Goal: Book appointment/travel/reservation

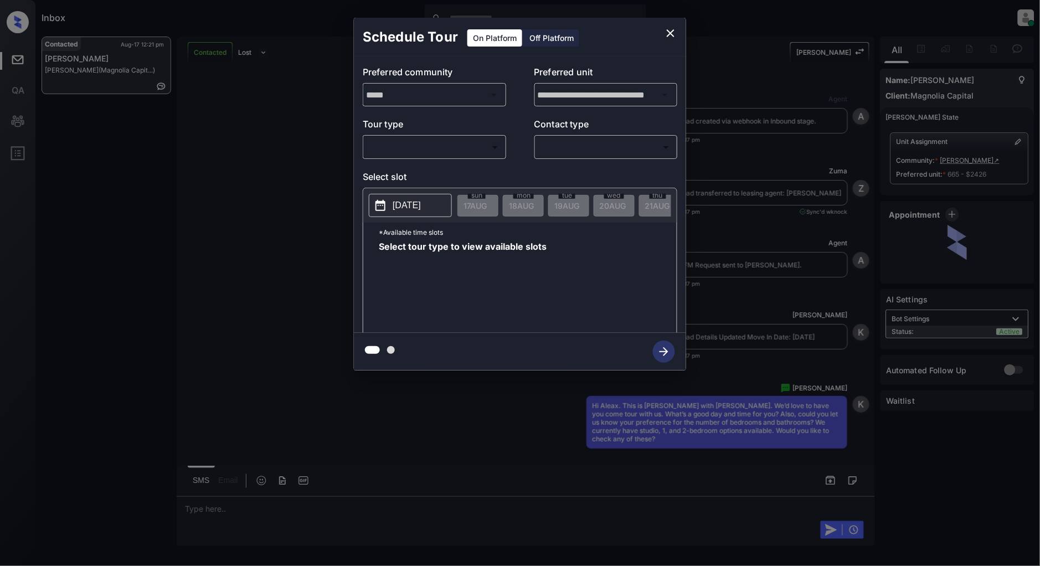
scroll to position [1242, 0]
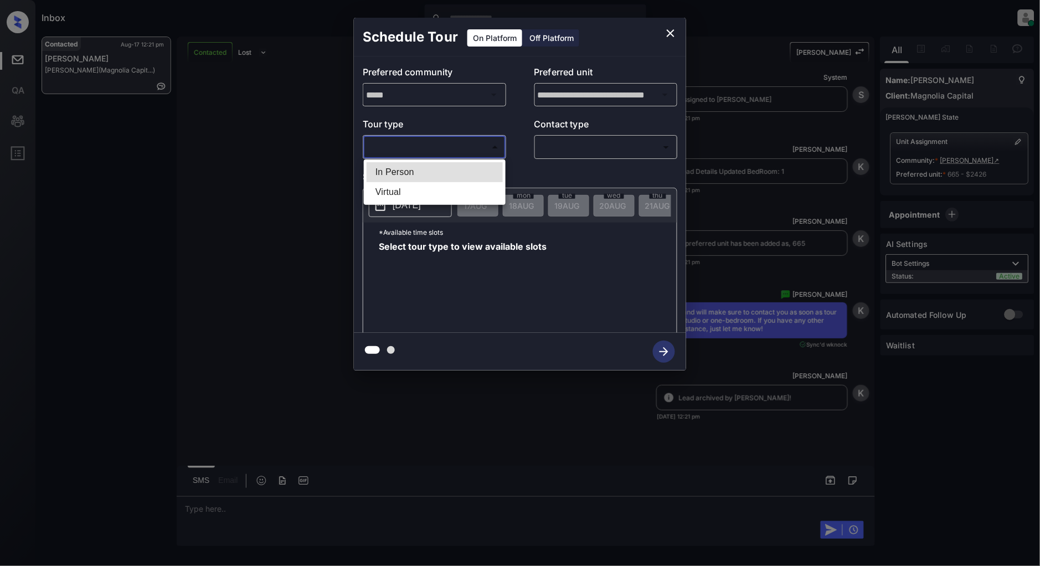
click at [448, 141] on body "Inbox Patrick Deasis Online Set yourself offline Set yourself on break Profile …" at bounding box center [520, 283] width 1040 height 566
click at [414, 167] on li "In Person" at bounding box center [435, 172] width 136 height 20
type input "********"
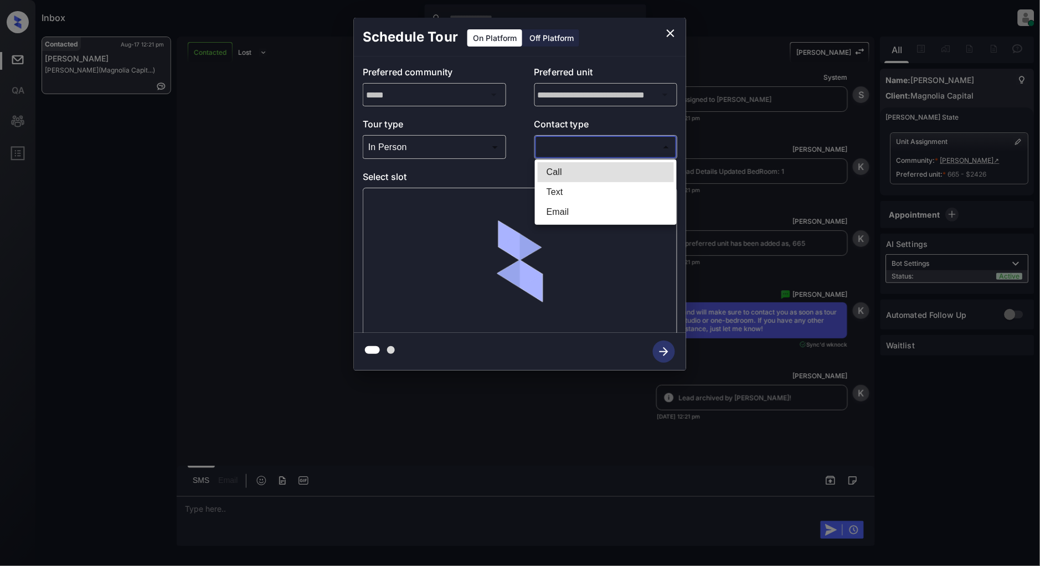
click at [601, 150] on body "Inbox Patrick Deasis Online Set yourself offline Set yourself on break Profile …" at bounding box center [520, 283] width 1040 height 566
click at [562, 191] on li "Text" at bounding box center [606, 192] width 136 height 20
type input "****"
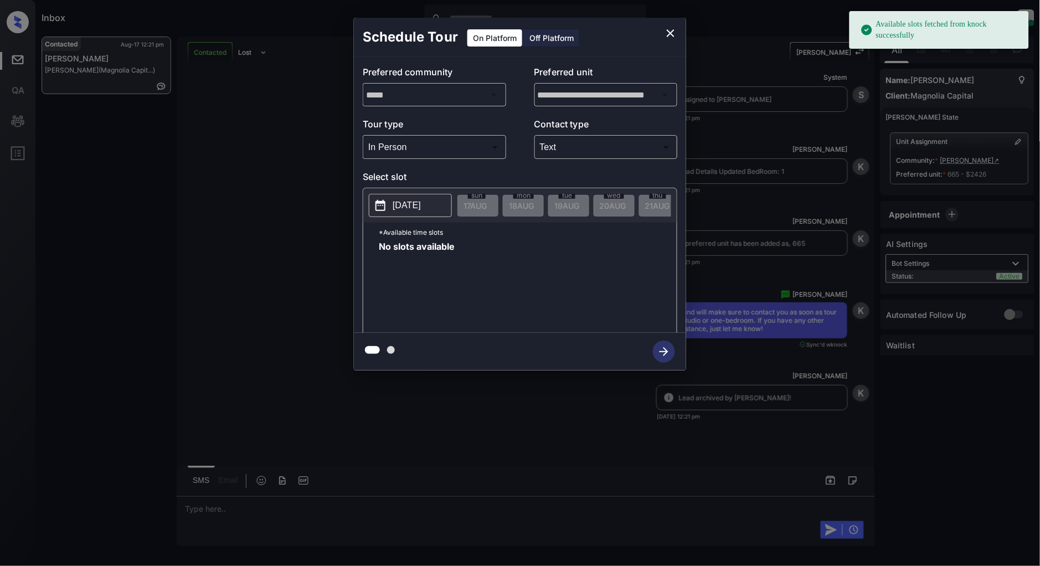
click at [417, 201] on p "[DATE]" at bounding box center [407, 205] width 28 height 13
click at [273, 213] on div "**********" at bounding box center [520, 194] width 1040 height 388
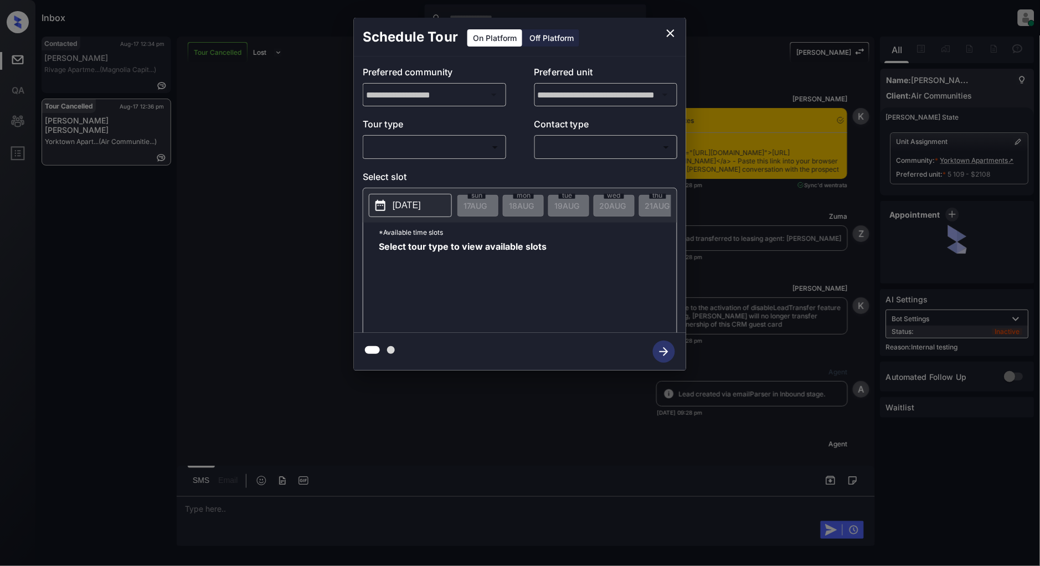
scroll to position [3998, 0]
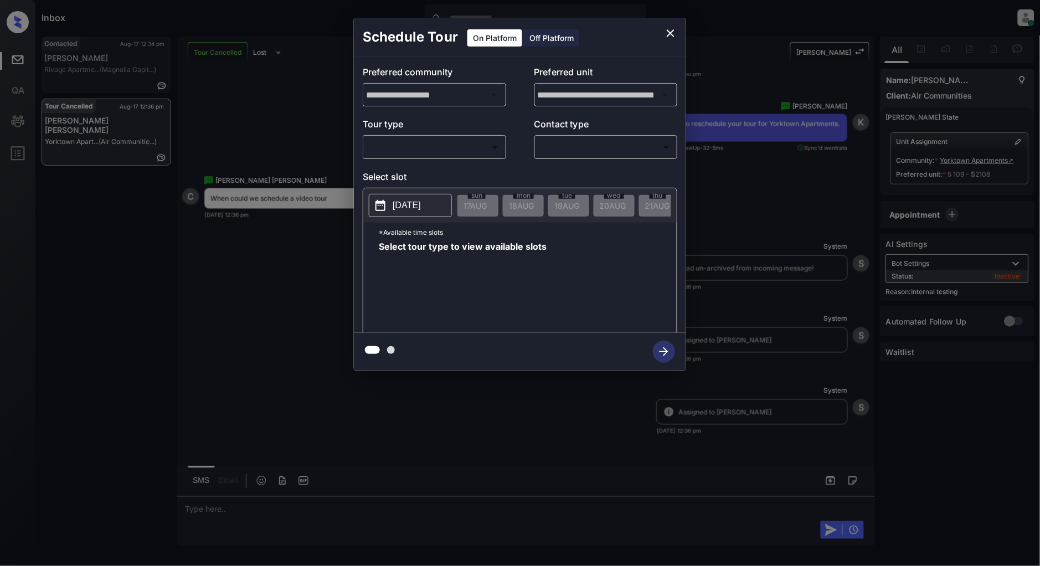
click at [453, 145] on body "Inbox Patrick Deasis Online Set yourself offline Set yourself on break Profile …" at bounding box center [520, 283] width 1040 height 566
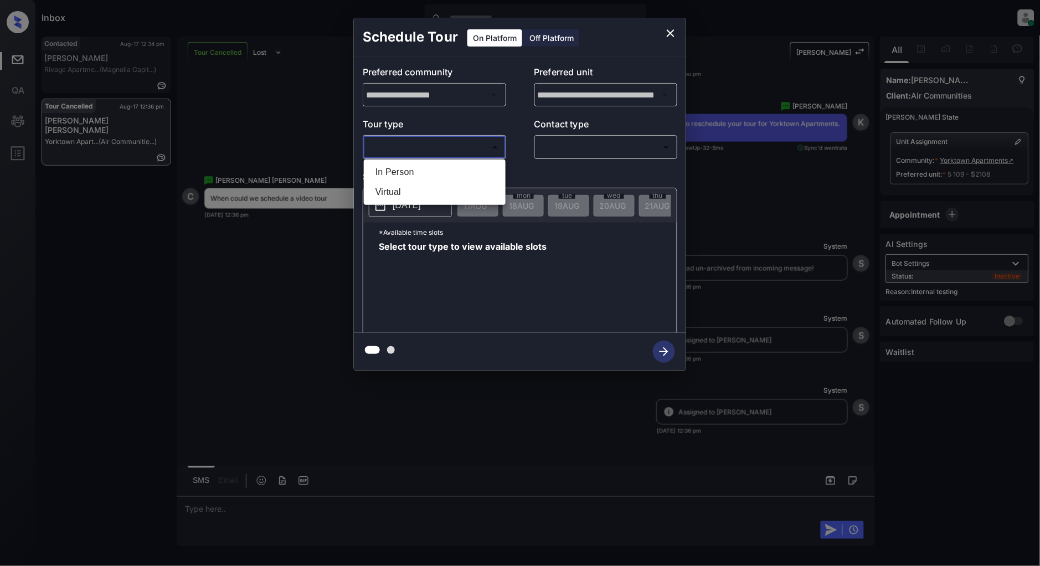
click at [438, 168] on li "In Person" at bounding box center [435, 172] width 136 height 20
type input "********"
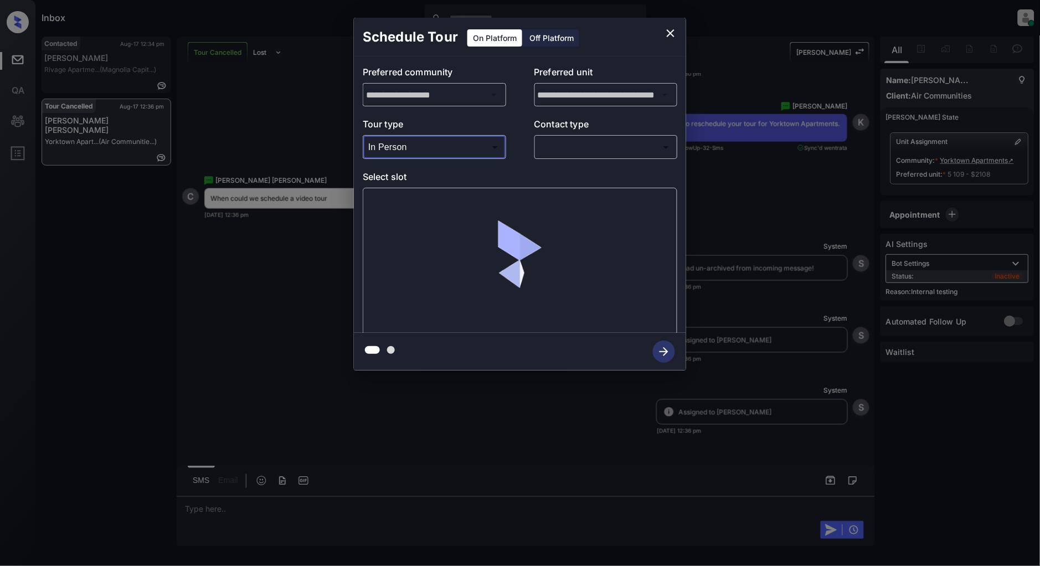
click at [595, 157] on div "​ ​" at bounding box center [605, 147] width 143 height 24
click at [589, 152] on body "Inbox Patrick Deasis Online Set yourself offline Set yourself on break Profile …" at bounding box center [520, 283] width 1040 height 566
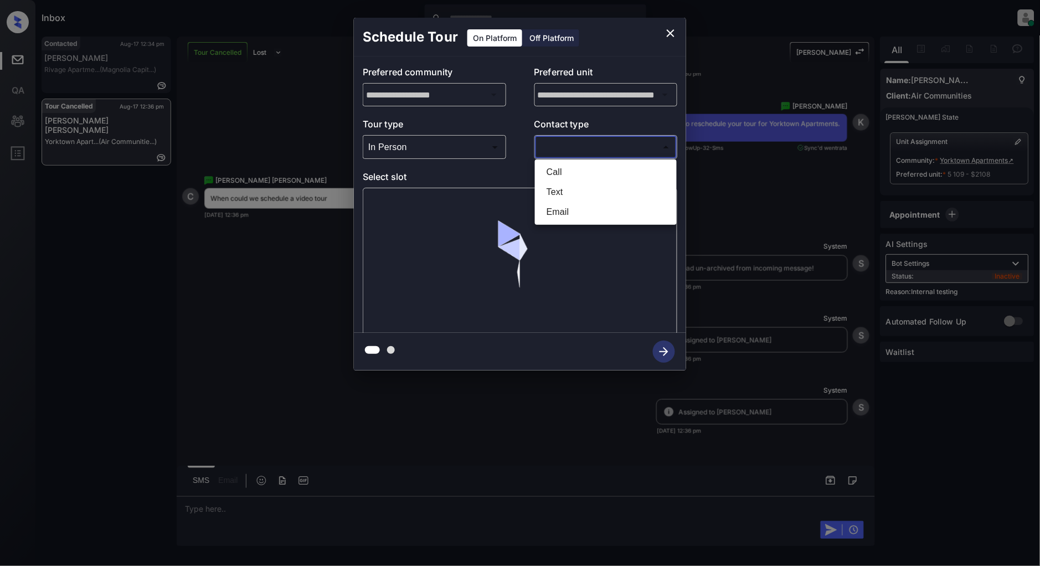
click at [573, 194] on li "Text" at bounding box center [606, 192] width 136 height 20
type input "****"
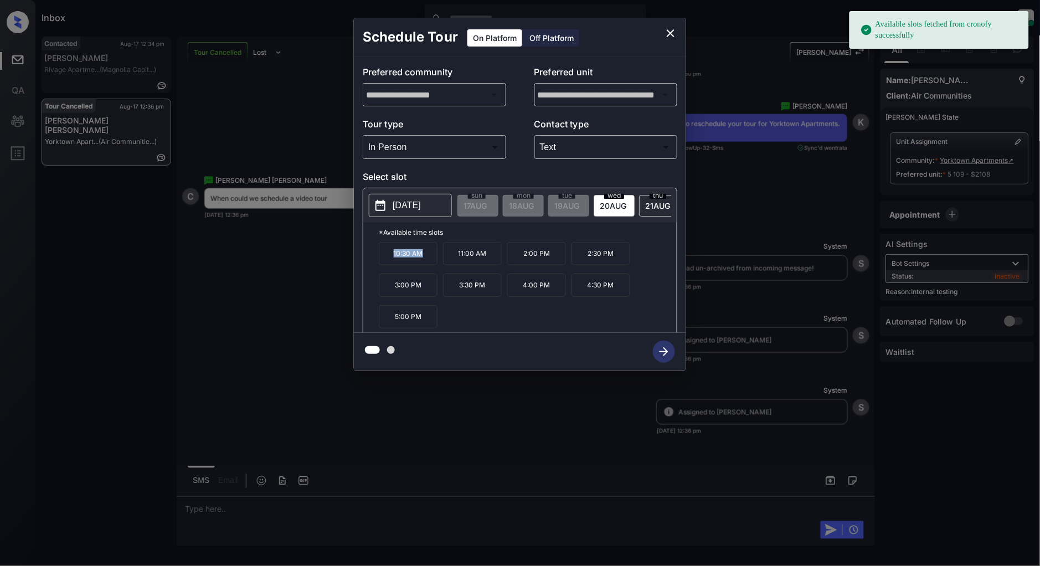
drag, startPoint x: 429, startPoint y: 261, endPoint x: 390, endPoint y: 260, distance: 38.8
click at [390, 260] on p "10:30 AM" at bounding box center [408, 253] width 59 height 23
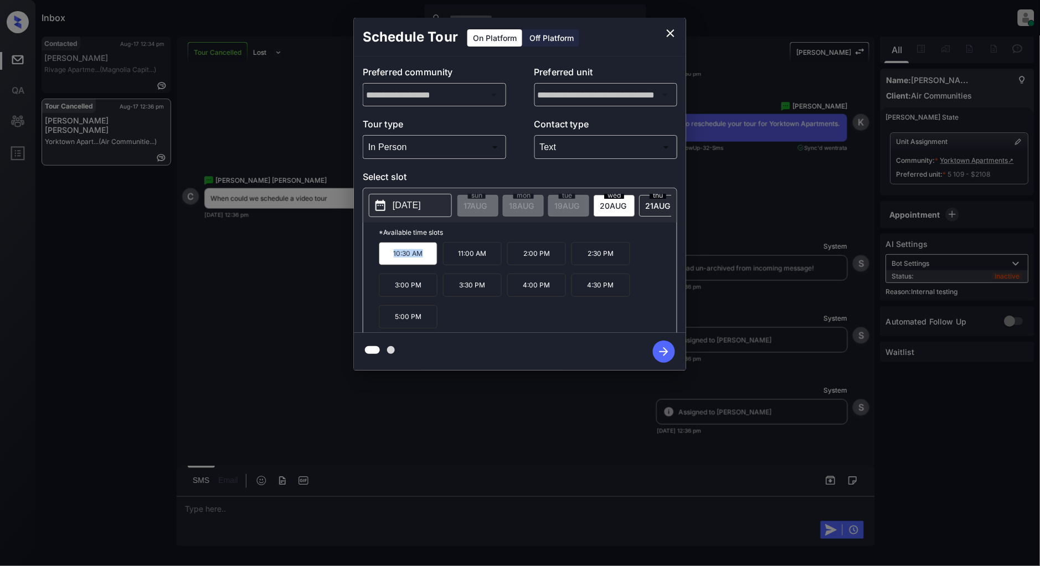
copy p "10:30 AM"
drag, startPoint x: 554, startPoint y: 262, endPoint x: 515, endPoint y: 262, distance: 39.3
click at [515, 262] on p "2:00 PM" at bounding box center [536, 253] width 59 height 23
copy p "2:00 PM"
drag, startPoint x: 554, startPoint y: 289, endPoint x: 512, endPoint y: 291, distance: 42.2
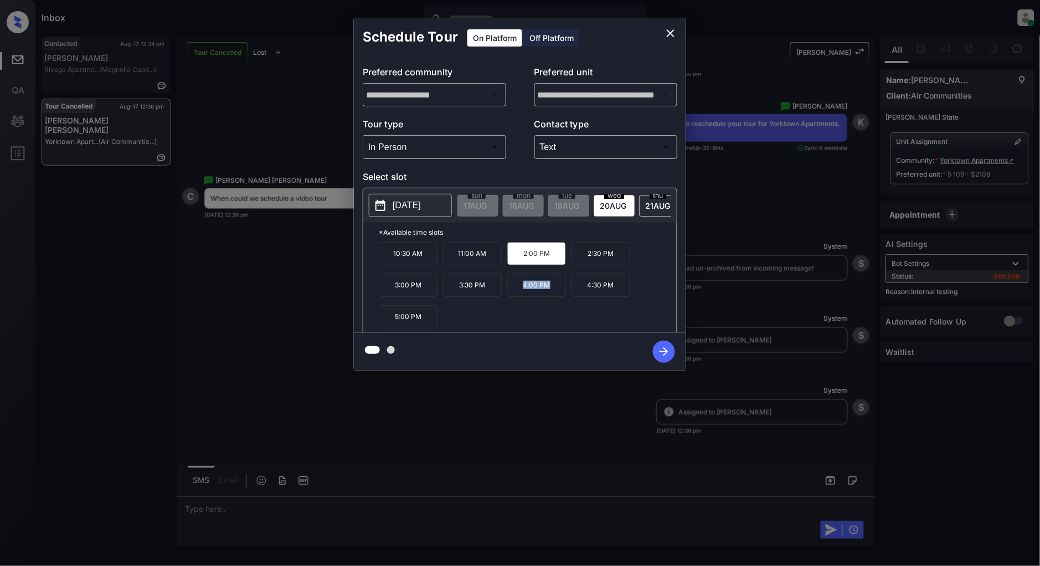
click at [512, 291] on p "4:00 PM" at bounding box center [536, 285] width 59 height 23
copy p "4:00 PM"
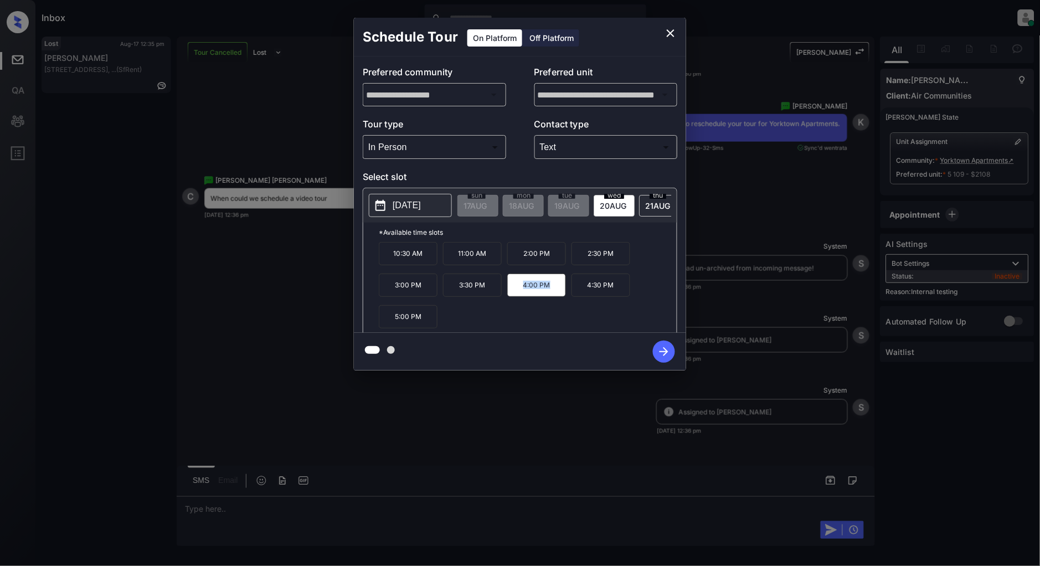
click at [669, 32] on icon "close" at bounding box center [671, 33] width 8 height 8
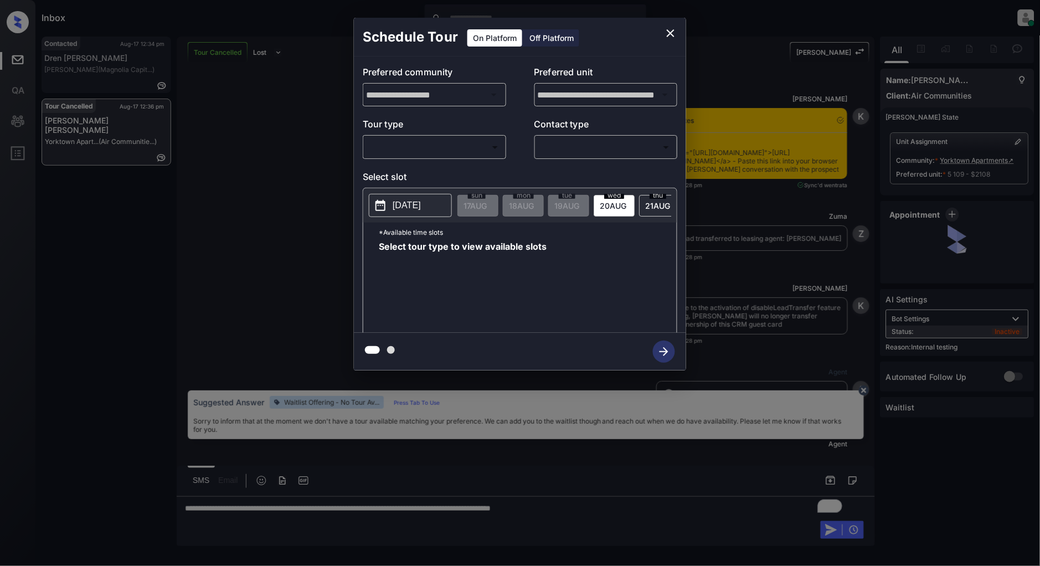
scroll to position [3998, 0]
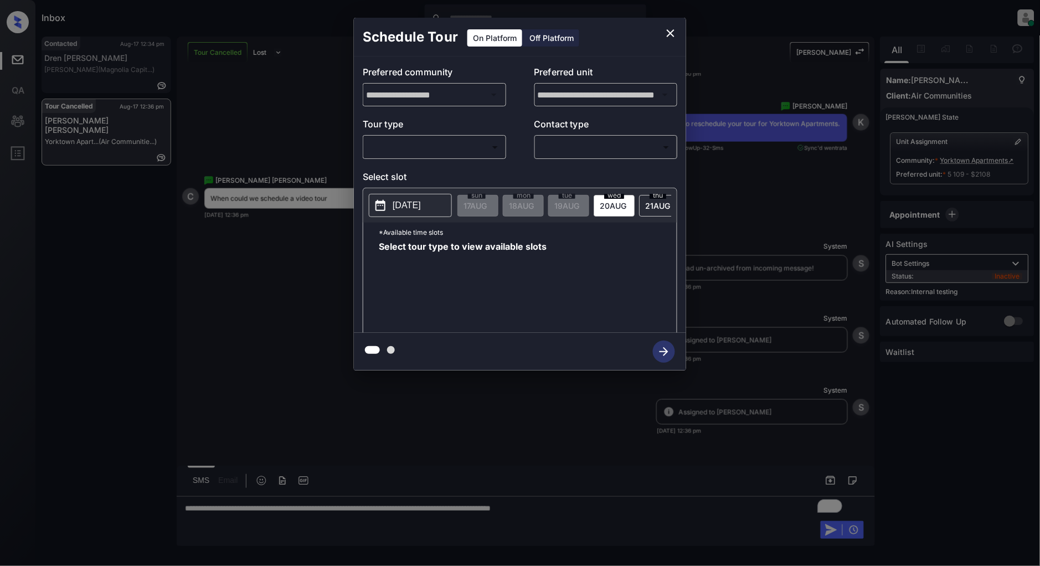
click at [411, 152] on body "Inbox Patrick Deasis Online Set yourself offline Set yourself on break Profile …" at bounding box center [520, 283] width 1040 height 566
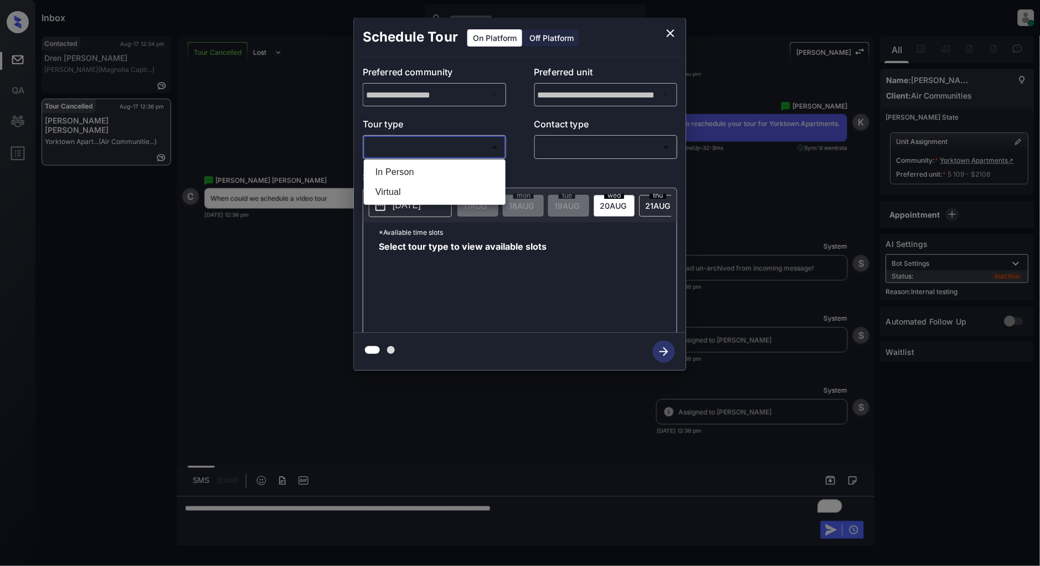
click at [420, 172] on li "In Person" at bounding box center [435, 172] width 136 height 20
type input "********"
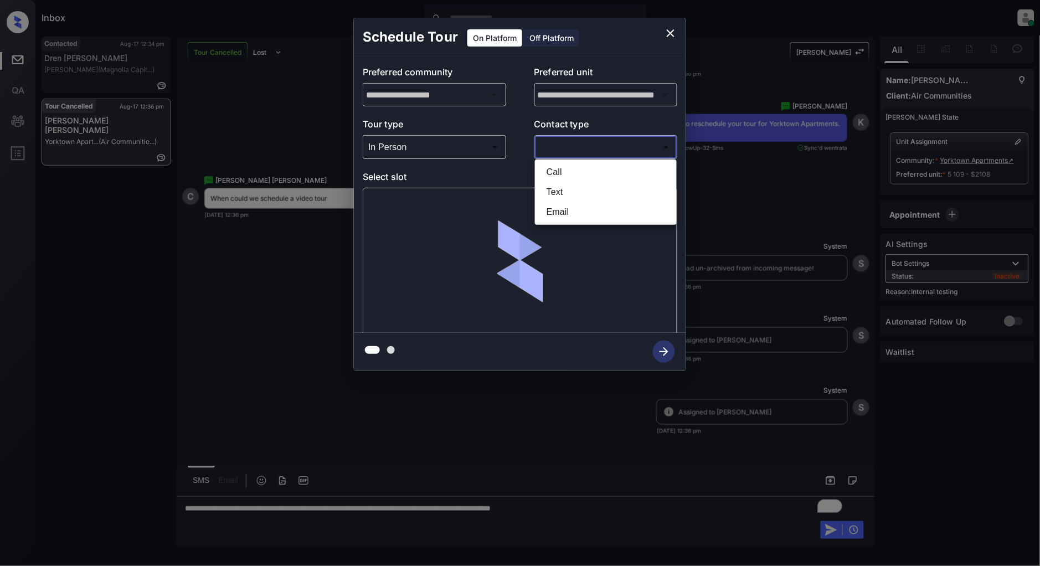
click at [582, 151] on body "Inbox Patrick Deasis Online Set yourself offline Set yourself on break Profile …" at bounding box center [520, 283] width 1040 height 566
click at [574, 187] on li "Text" at bounding box center [606, 192] width 136 height 20
type input "****"
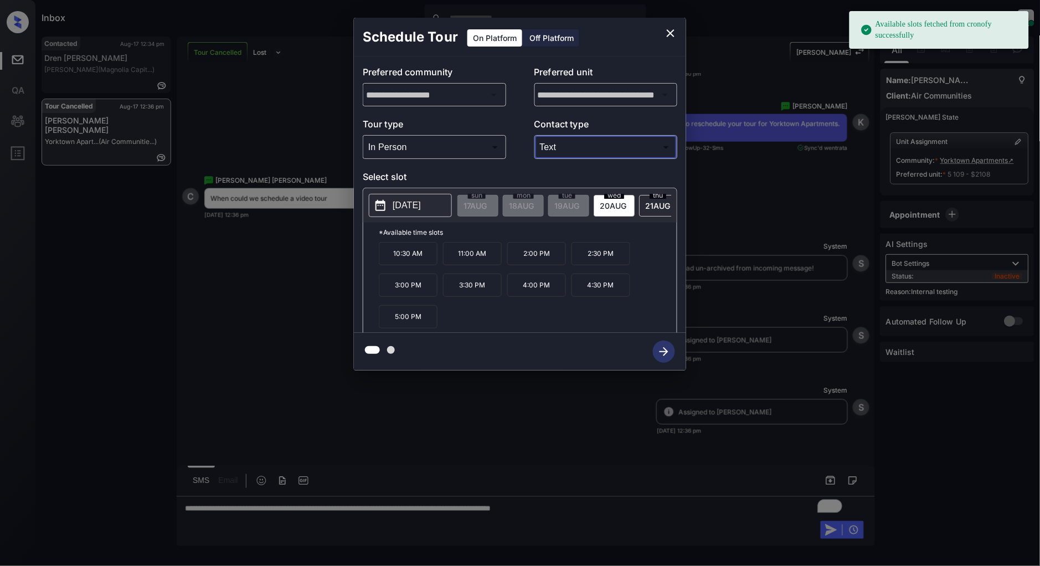
click at [671, 32] on icon "close" at bounding box center [670, 33] width 13 height 13
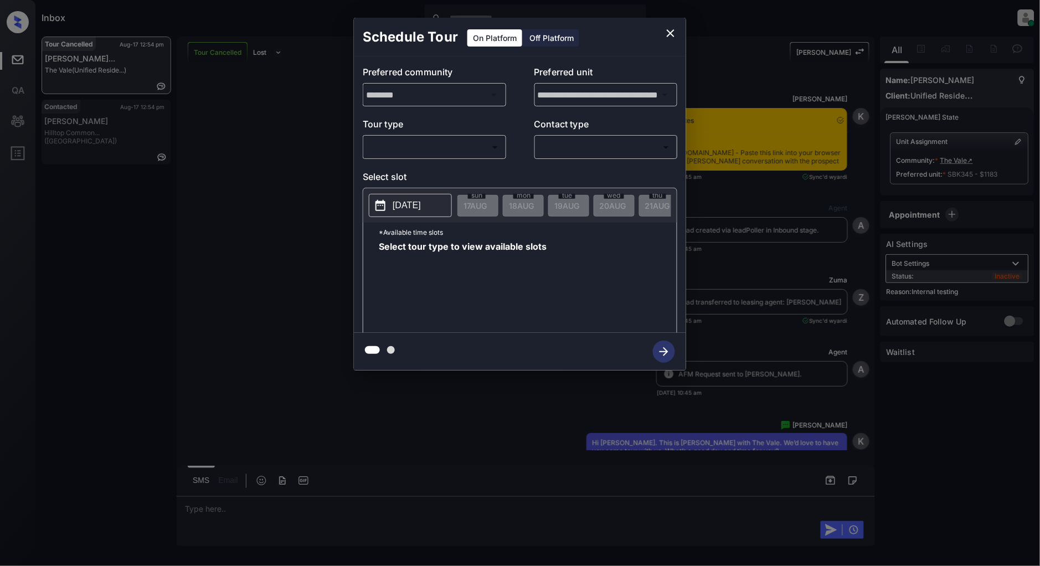
scroll to position [12679, 0]
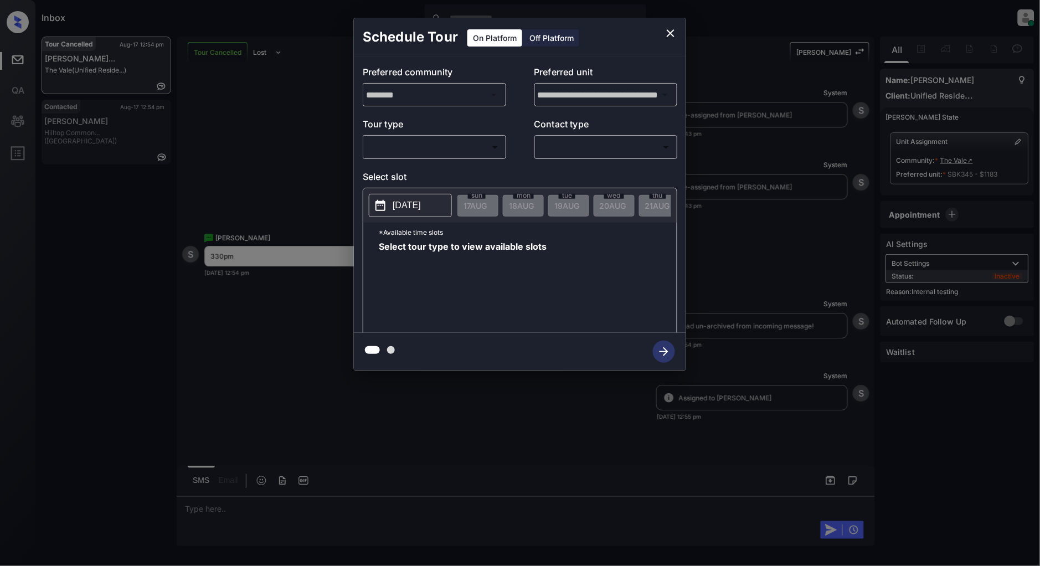
click at [468, 142] on body "Inbox [PERSON_NAME] Online Set yourself offline Set yourself on break Profile S…" at bounding box center [520, 283] width 1040 height 566
click at [414, 167] on li "In Person" at bounding box center [435, 172] width 136 height 20
type input "********"
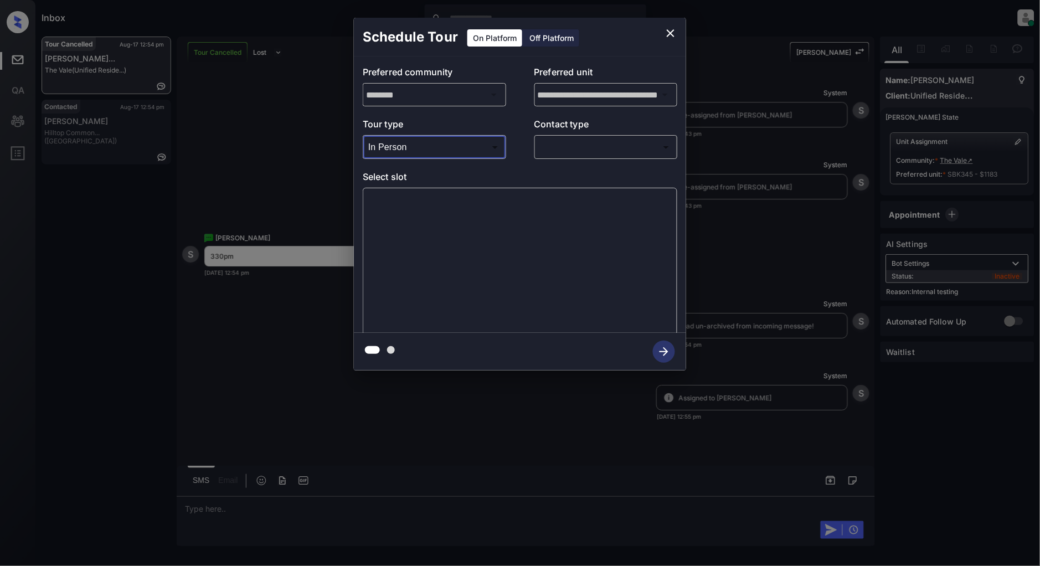
click at [610, 152] on body "Inbox Patrick Deasis Online Set yourself offline Set yourself on break Profile …" at bounding box center [520, 283] width 1040 height 566
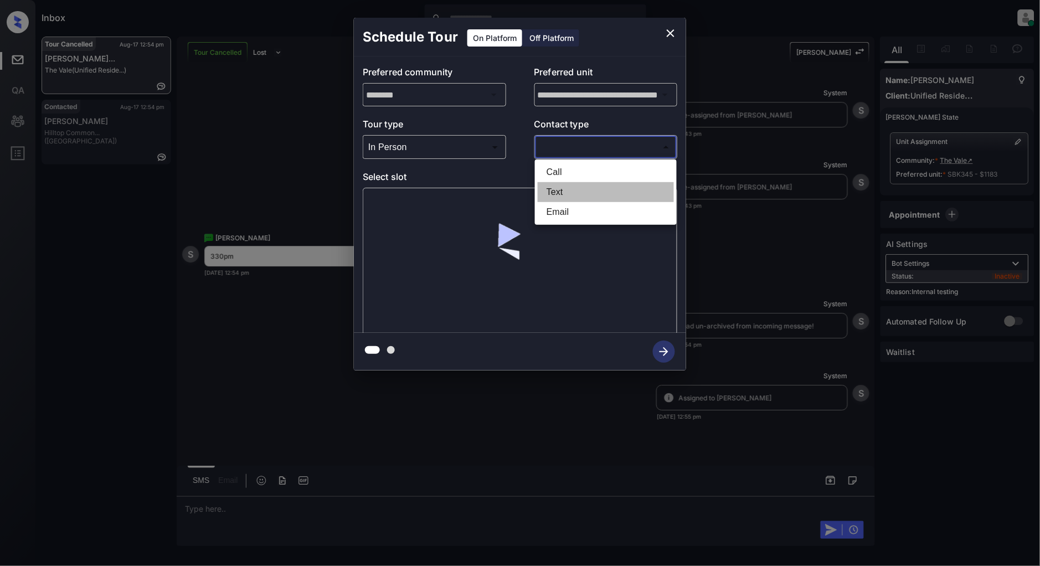
click at [573, 191] on li "Text" at bounding box center [606, 192] width 136 height 20
type input "****"
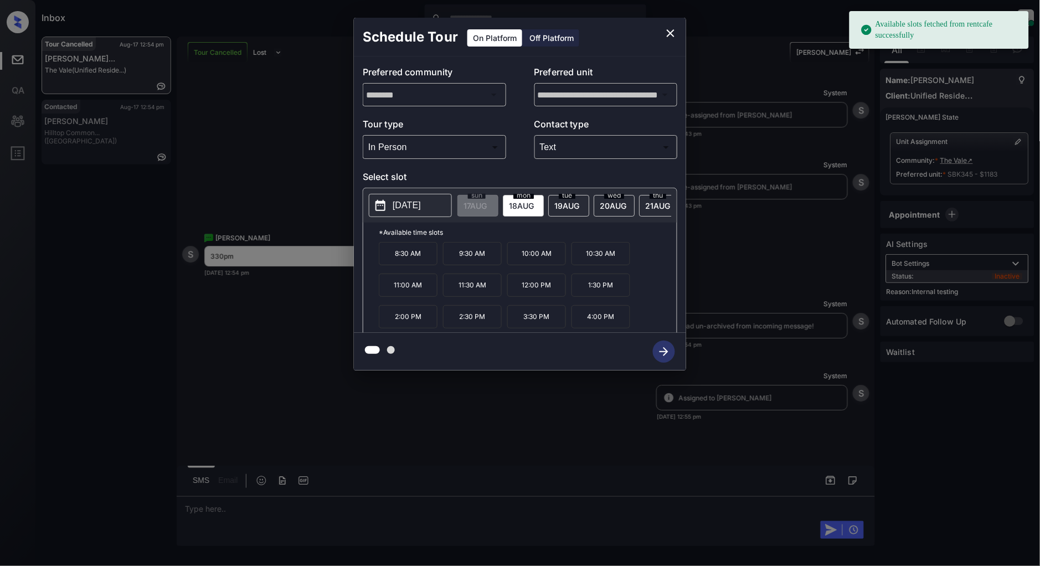
click at [487, 205] on span "18 AUG" at bounding box center [475, 205] width 23 height 9
click at [530, 328] on p "3:30 PM" at bounding box center [536, 316] width 59 height 23
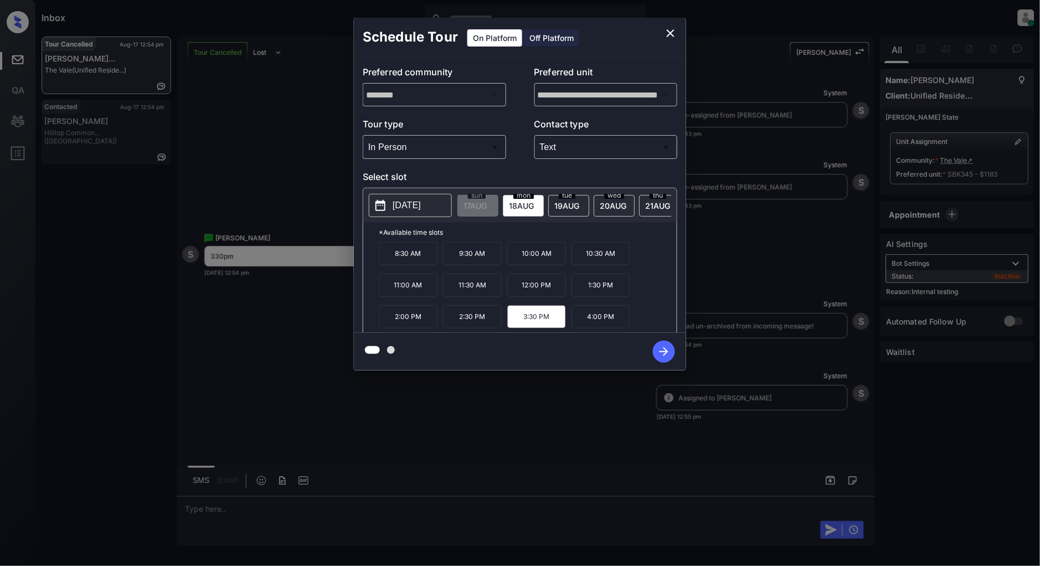
click at [665, 357] on icon "button" at bounding box center [664, 352] width 22 height 22
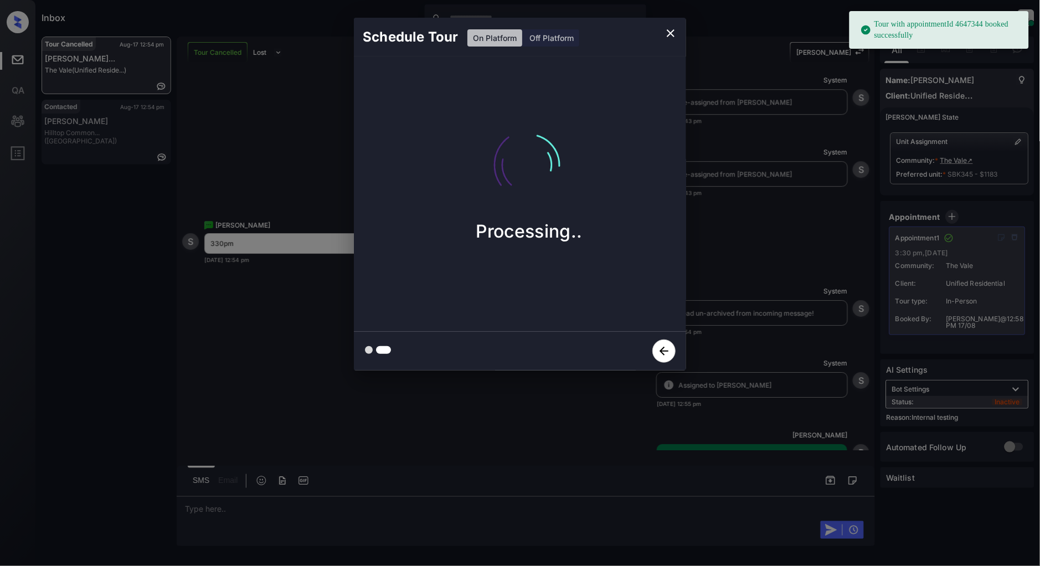
click at [669, 34] on icon "close" at bounding box center [670, 33] width 13 height 13
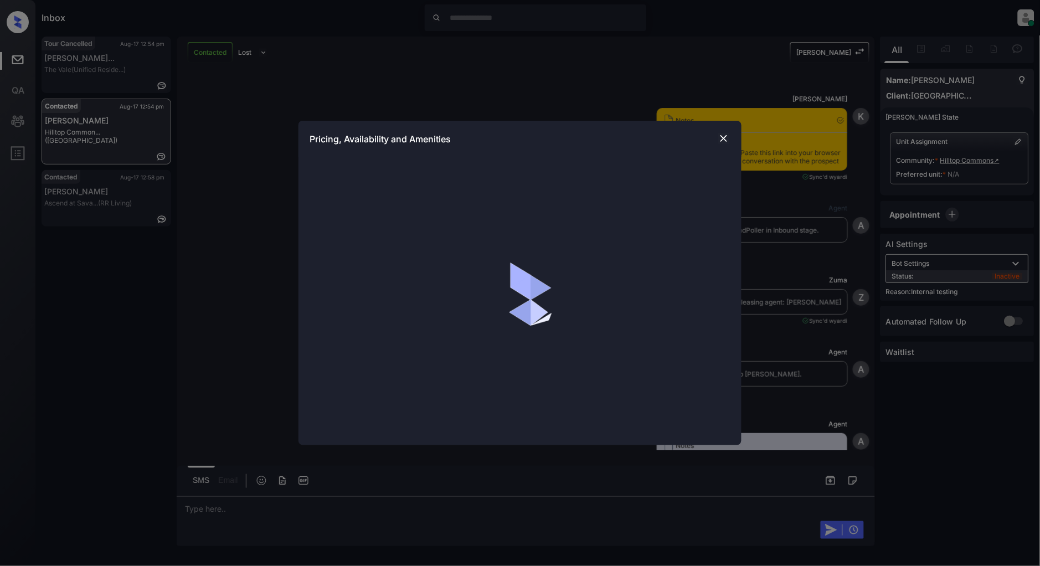
scroll to position [3337, 0]
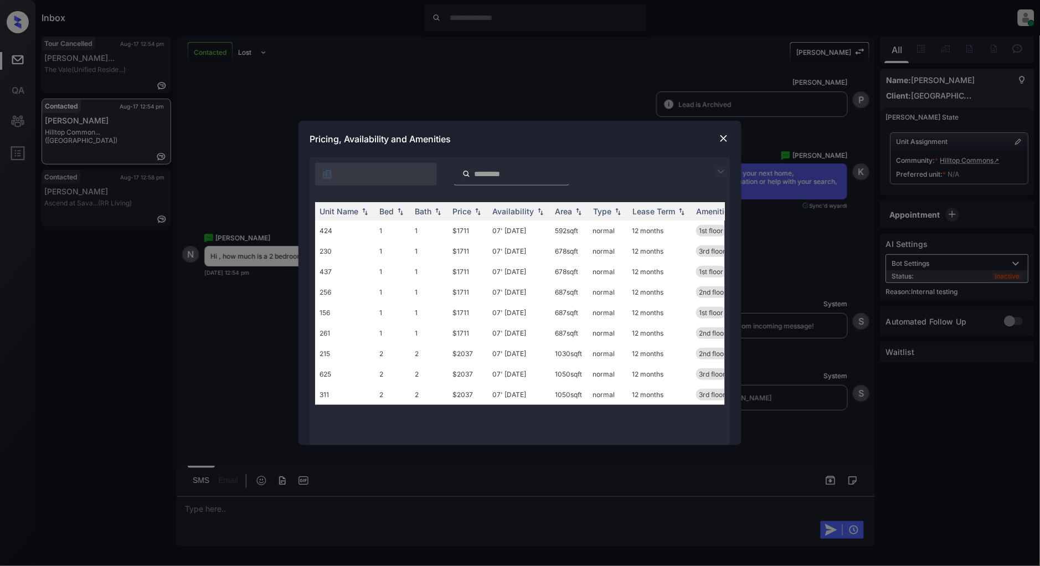
click at [721, 174] on img at bounding box center [721, 171] width 13 height 13
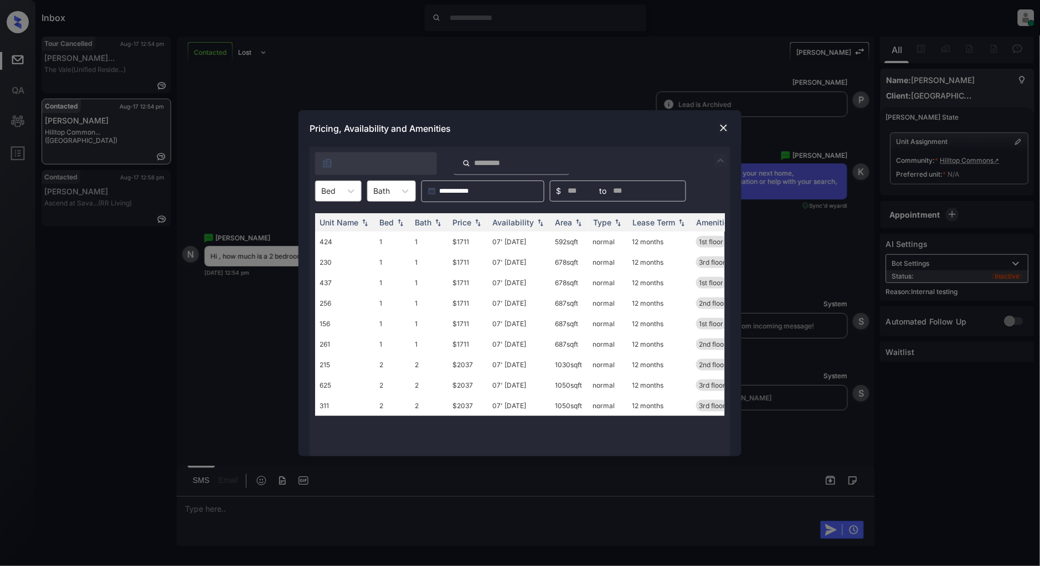
click at [327, 191] on div at bounding box center [328, 191] width 14 height 12
click at [336, 240] on div "2" at bounding box center [338, 238] width 47 height 20
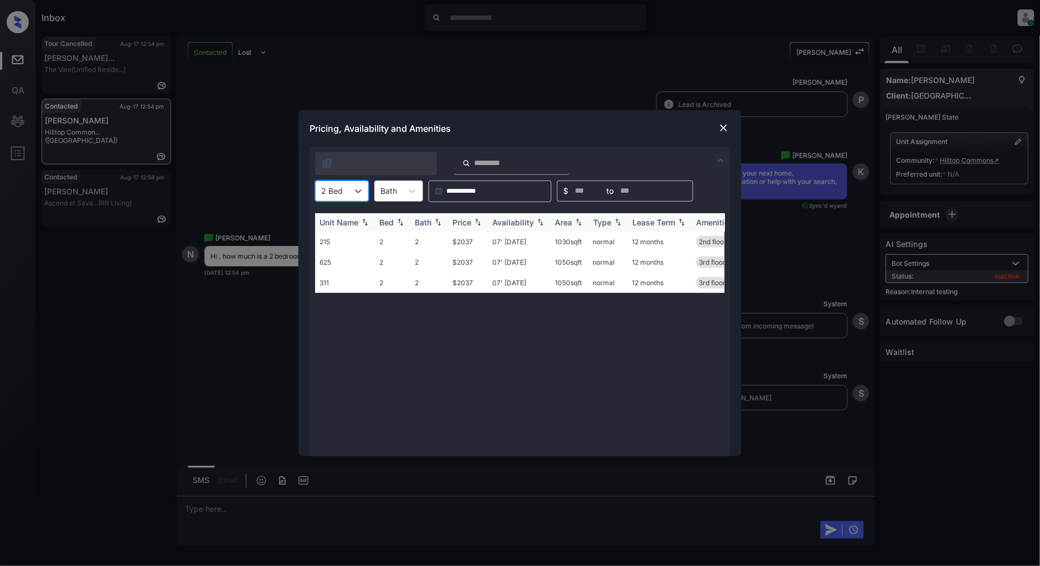
click at [484, 223] on img at bounding box center [477, 222] width 11 height 8
drag, startPoint x: 484, startPoint y: 235, endPoint x: 435, endPoint y: 240, distance: 48.4
click at [435, 240] on tr "215 2 2 $2037 07' Oct 25 1030 sqft normal 12 months 2nd floor" at bounding box center [604, 242] width 579 height 20
copy tr "$2037"
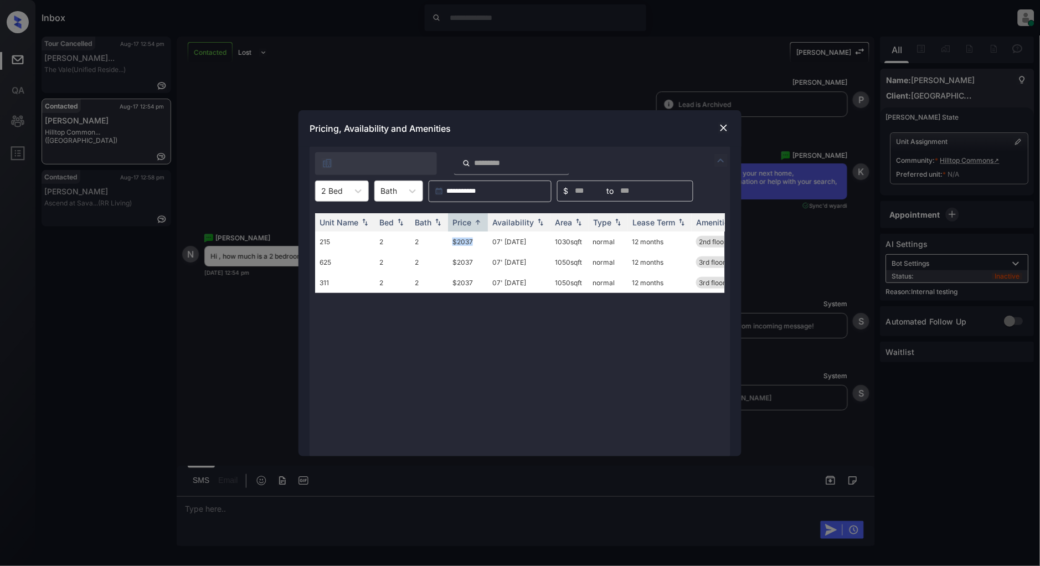
click at [722, 128] on img at bounding box center [723, 127] width 11 height 11
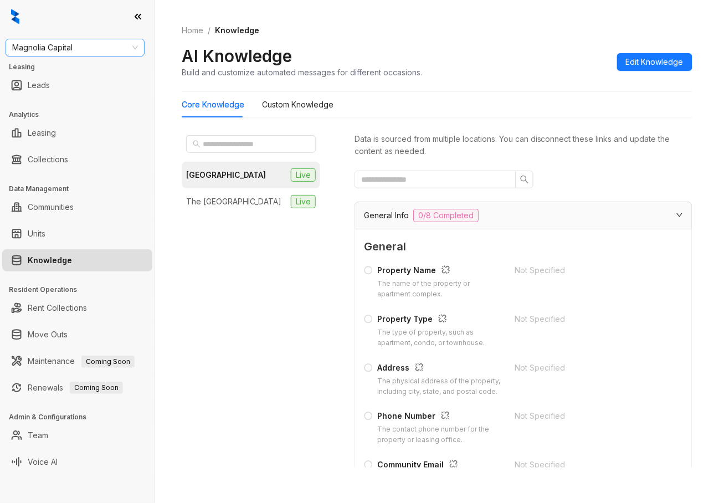
click at [93, 44] on span "Magnolia Capital" at bounding box center [75, 47] width 126 height 17
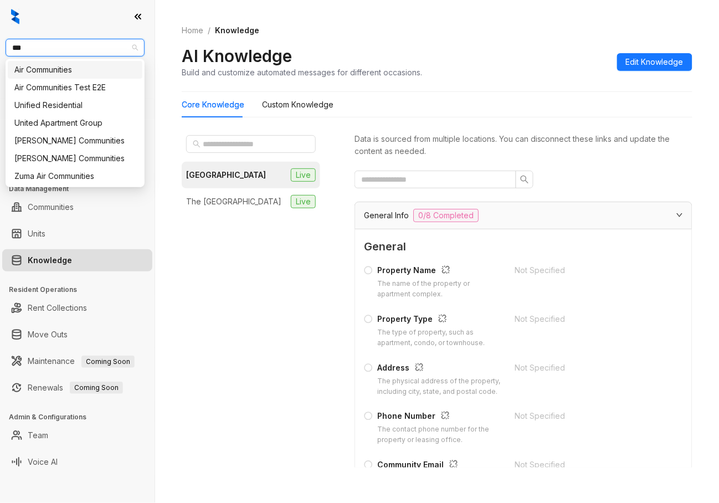
type input "***"
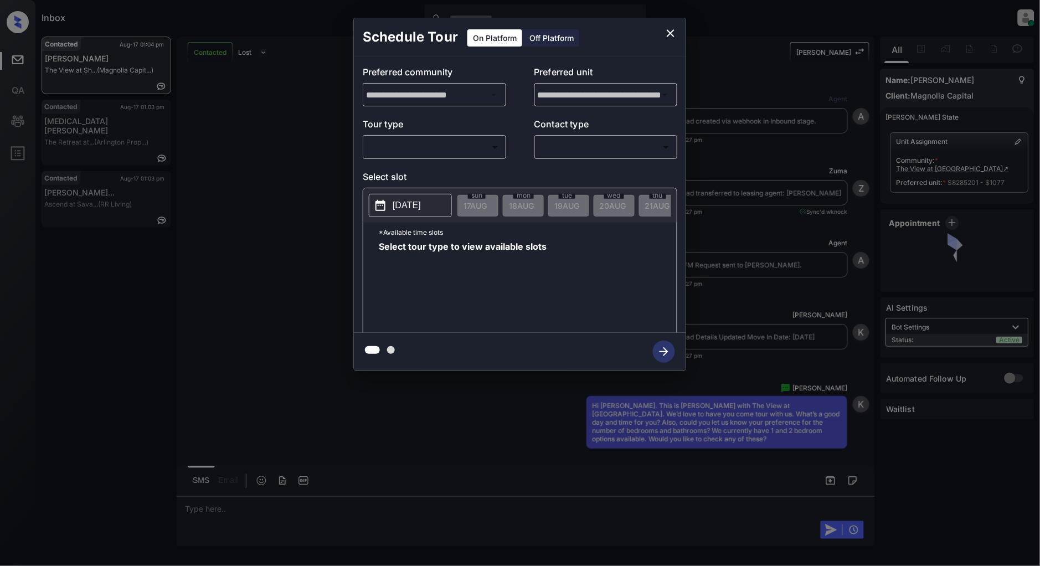
scroll to position [1391, 0]
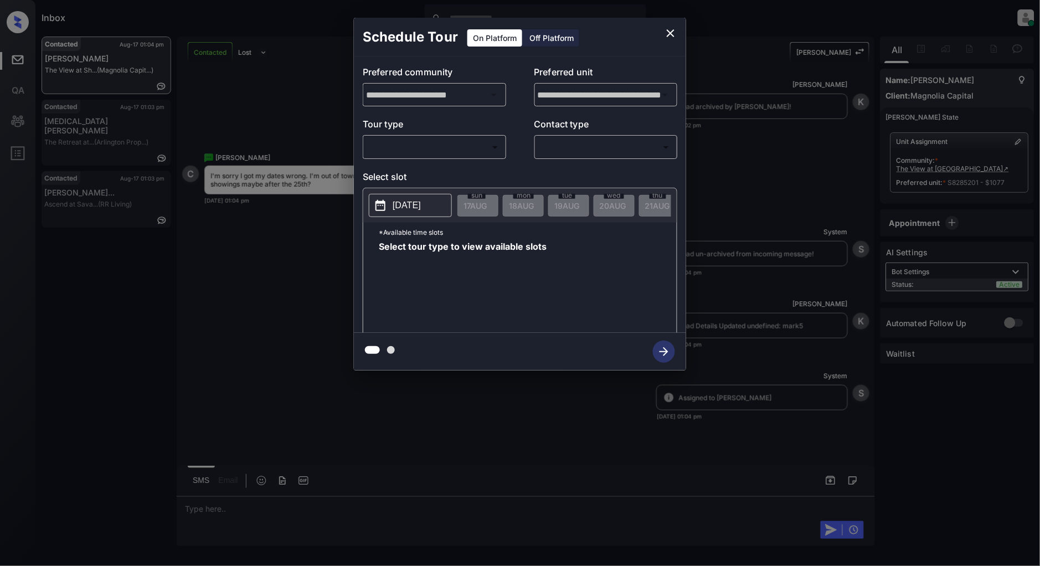
click at [425, 142] on body "Inbox [PERSON_NAME] Online Set yourself offline Set yourself on break Profile S…" at bounding box center [520, 283] width 1040 height 566
click at [406, 172] on li "In Person" at bounding box center [435, 172] width 136 height 20
type input "********"
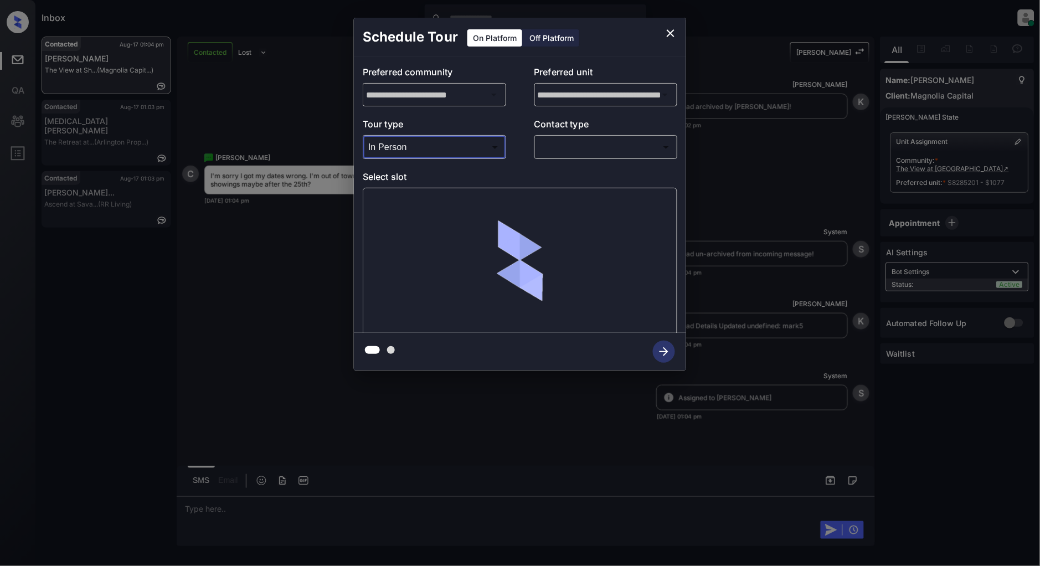
click at [572, 152] on body "Inbox [PERSON_NAME] Online Set yourself offline Set yourself on break Profile S…" at bounding box center [520, 283] width 1040 height 566
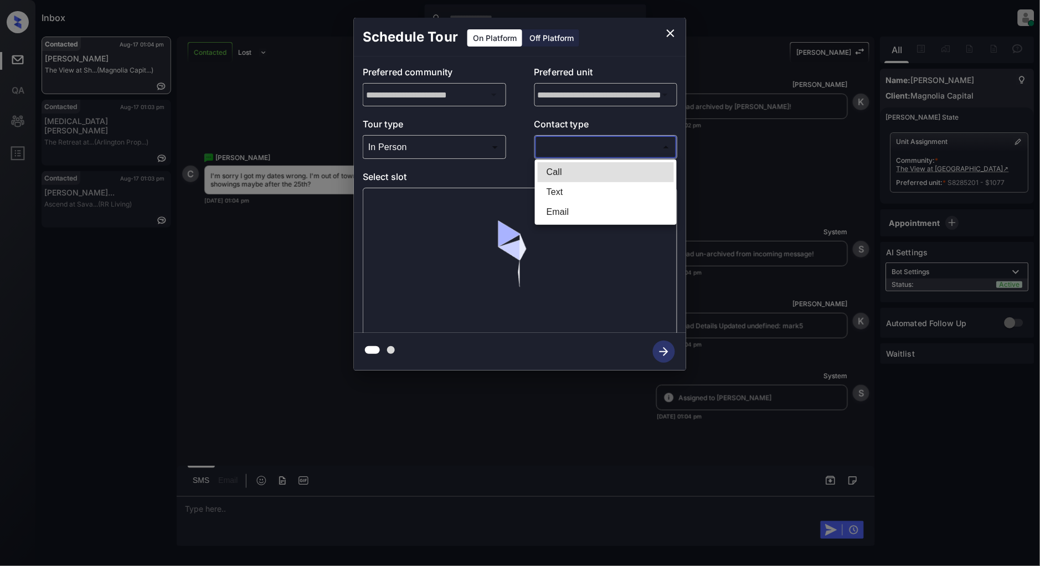
click at [552, 194] on li "Text" at bounding box center [606, 192] width 136 height 20
type input "****"
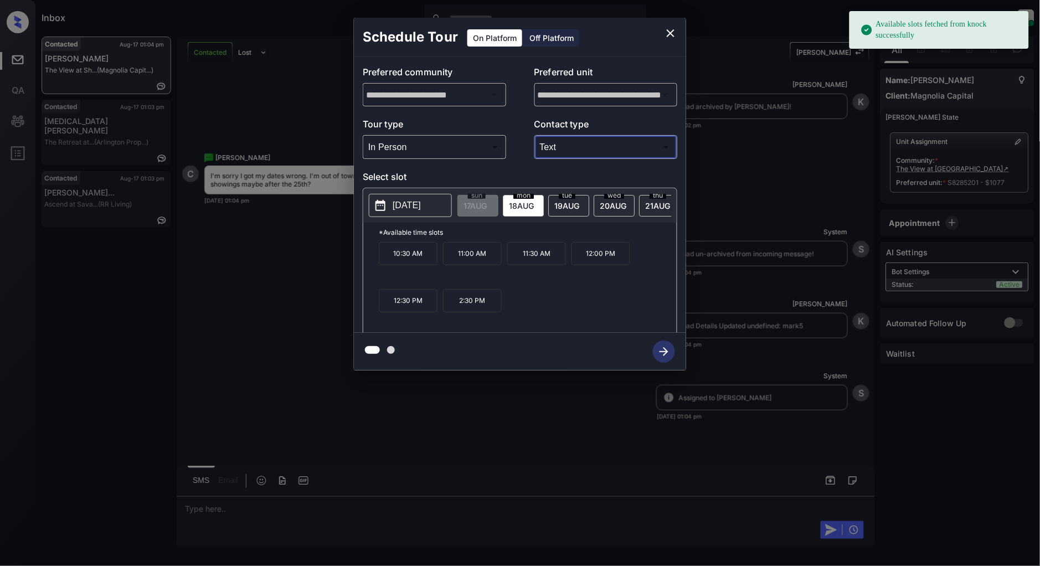
click at [414, 204] on p "[DATE]" at bounding box center [407, 205] width 28 height 13
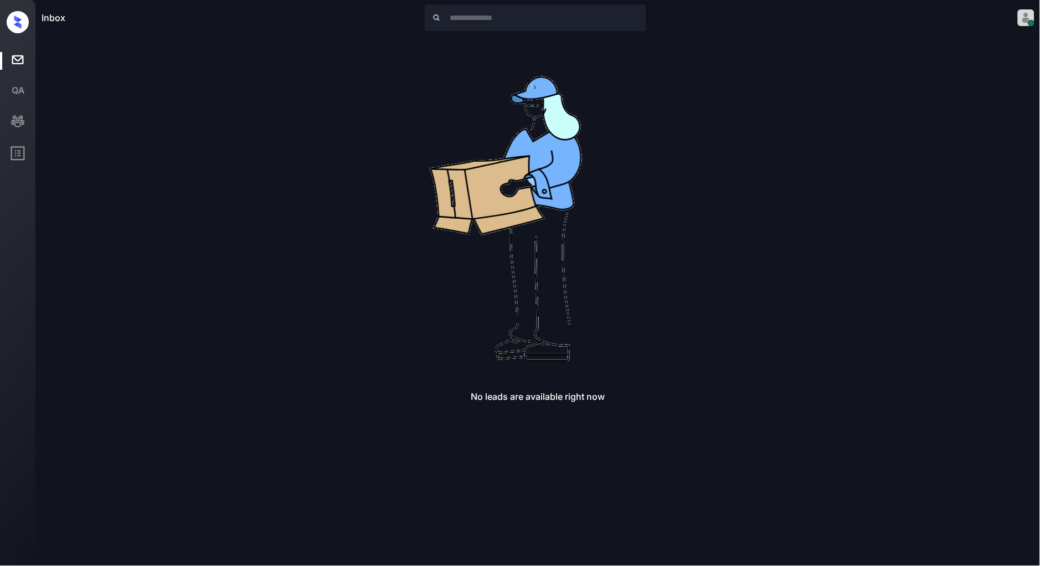
click at [804, 153] on div "No leads are available right now" at bounding box center [538, 220] width 993 height 366
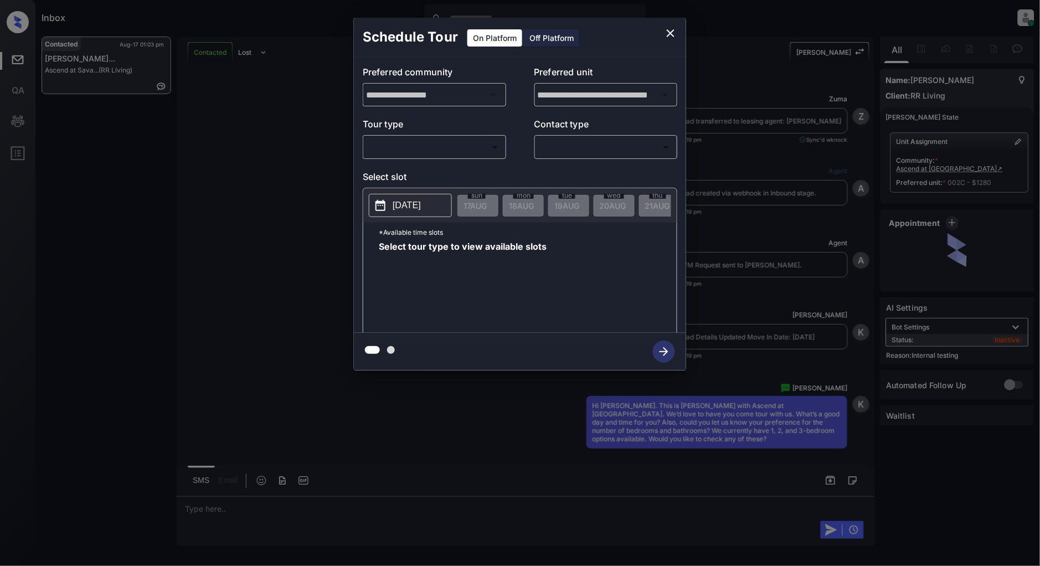
scroll to position [3721, 0]
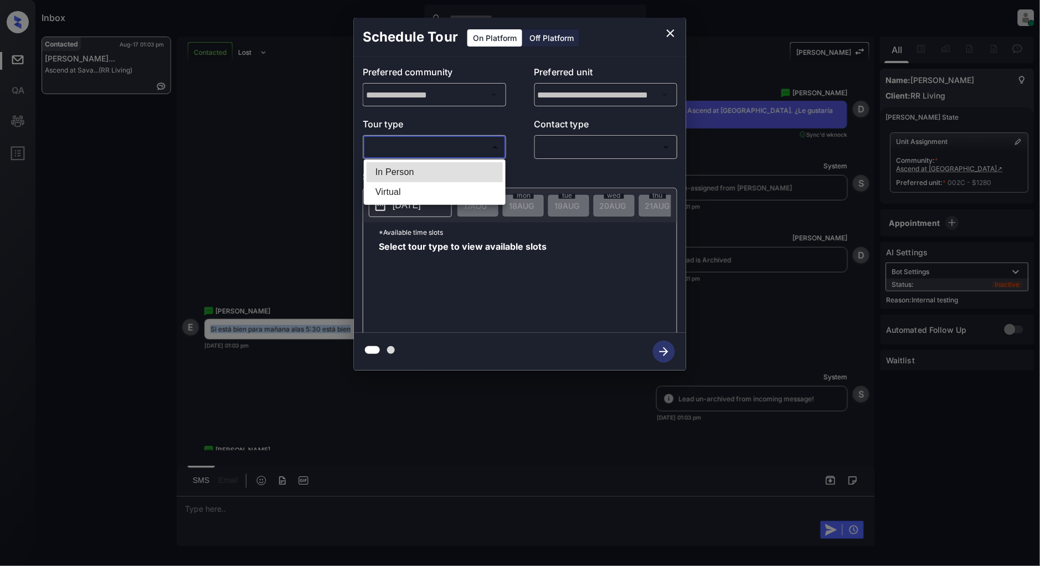
click at [445, 153] on body "Inbox [PERSON_NAME] Online Set yourself offline Set yourself on break Profile S…" at bounding box center [520, 283] width 1040 height 566
click at [415, 167] on li "In Person" at bounding box center [435, 172] width 136 height 20
type input "********"
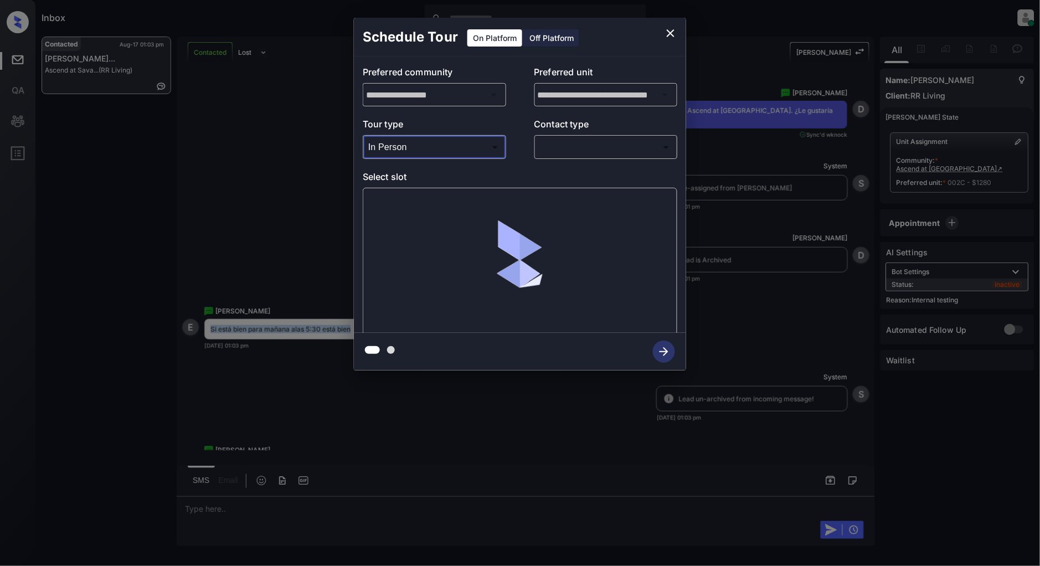
click at [557, 151] on body "Inbox [PERSON_NAME] Online Set yourself offline Set yourself on break Profile S…" at bounding box center [520, 283] width 1040 height 566
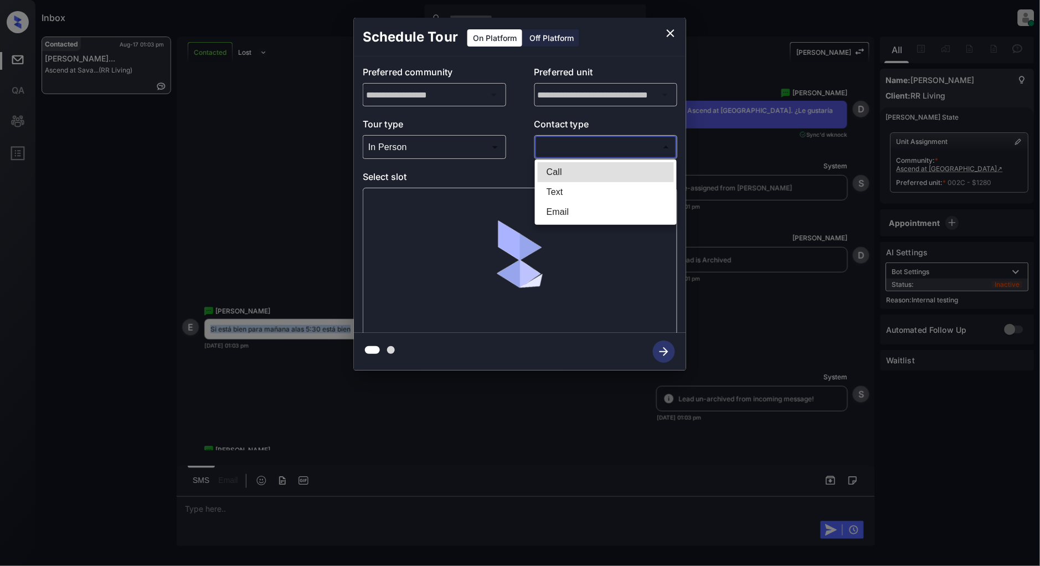
click at [571, 191] on li "Text" at bounding box center [606, 192] width 136 height 20
type input "****"
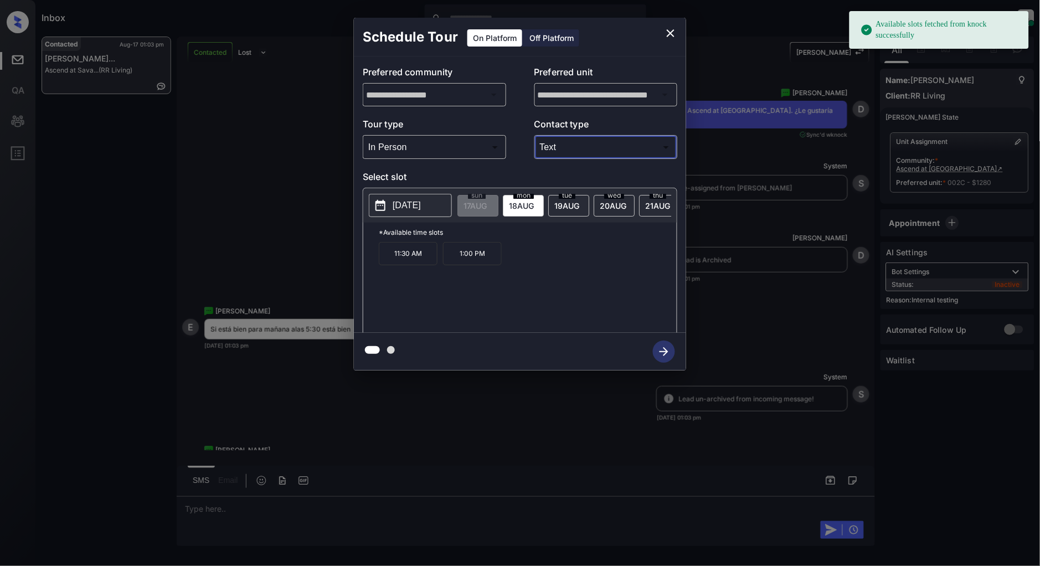
click at [514, 199] on div "[DATE]" at bounding box center [523, 206] width 41 height 22
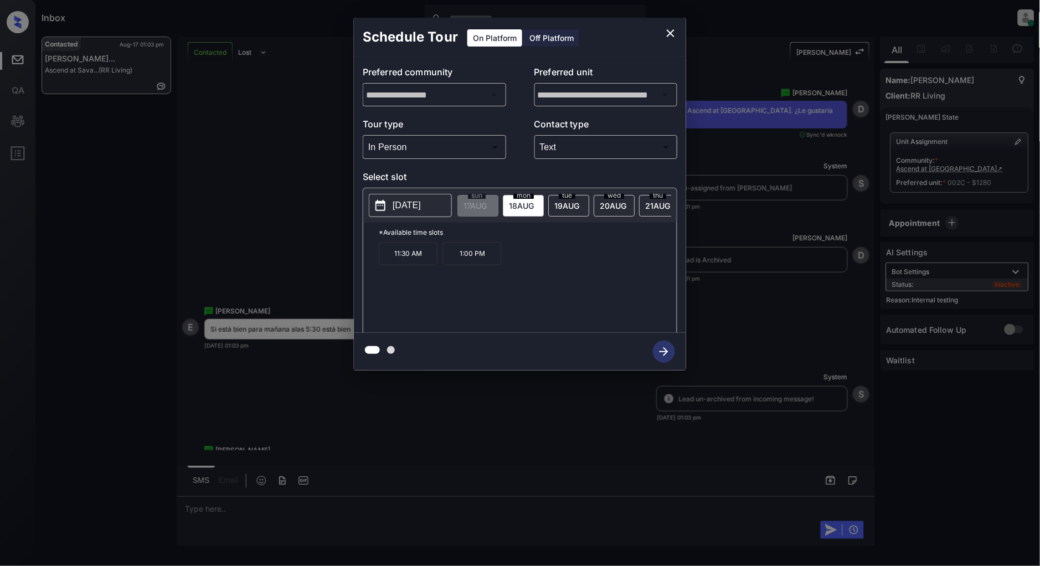
click at [487, 207] on span "[DATE]" at bounding box center [475, 205] width 23 height 9
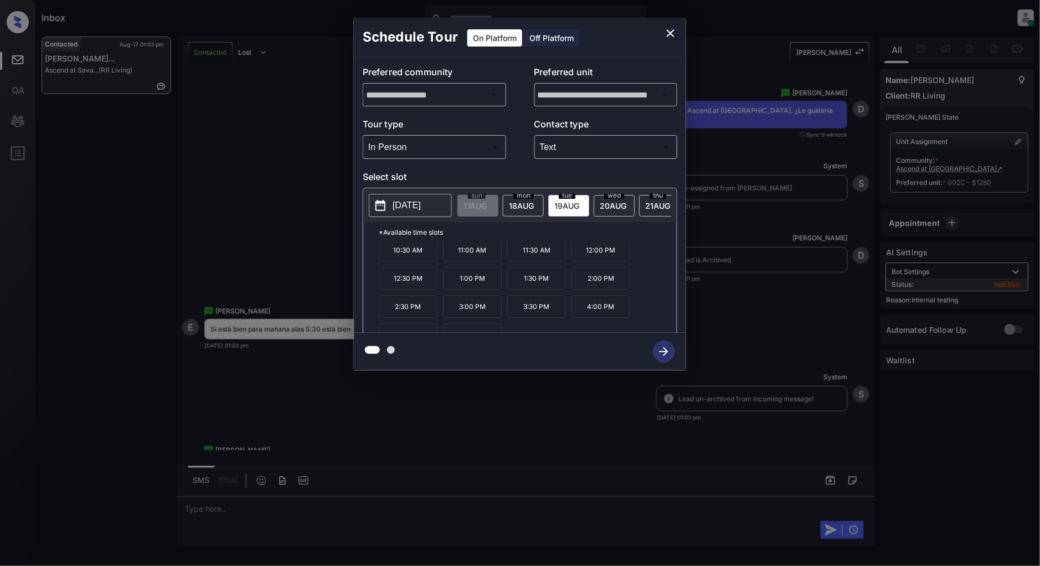
scroll to position [0, 0]
click at [528, 211] on div "[DATE]" at bounding box center [523, 206] width 41 height 22
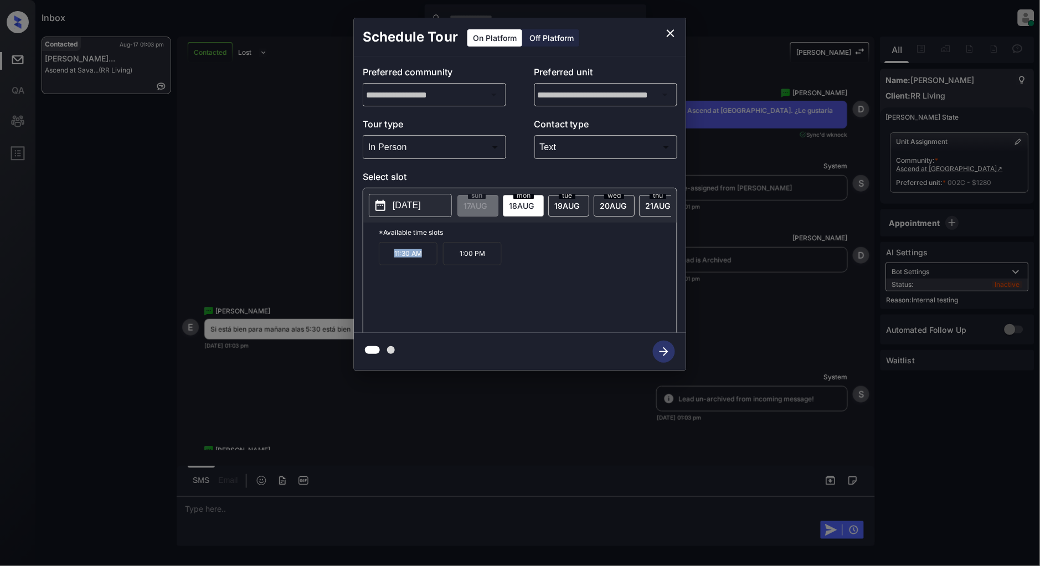
drag, startPoint x: 425, startPoint y: 263, endPoint x: 349, endPoint y: 263, distance: 75.9
click at [349, 263] on div "**********" at bounding box center [520, 194] width 1040 height 388
copy p "11:30 AM"
drag, startPoint x: 493, startPoint y: 259, endPoint x: 453, endPoint y: 259, distance: 40.4
click at [453, 259] on p "1:00 PM" at bounding box center [472, 253] width 59 height 23
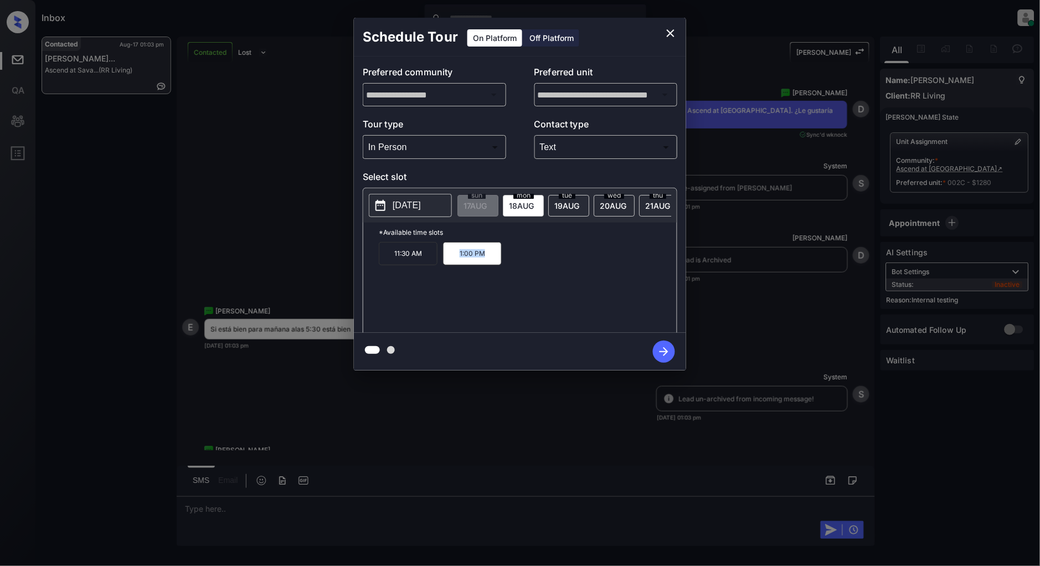
copy p "1:00 PM"
click at [671, 28] on icon "close" at bounding box center [670, 33] width 13 height 13
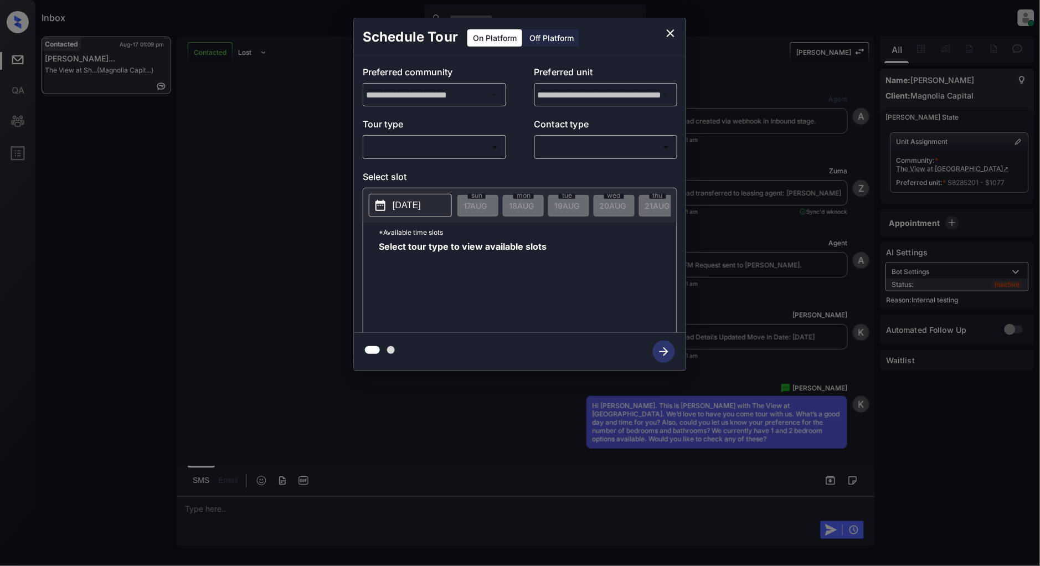
scroll to position [3534, 0]
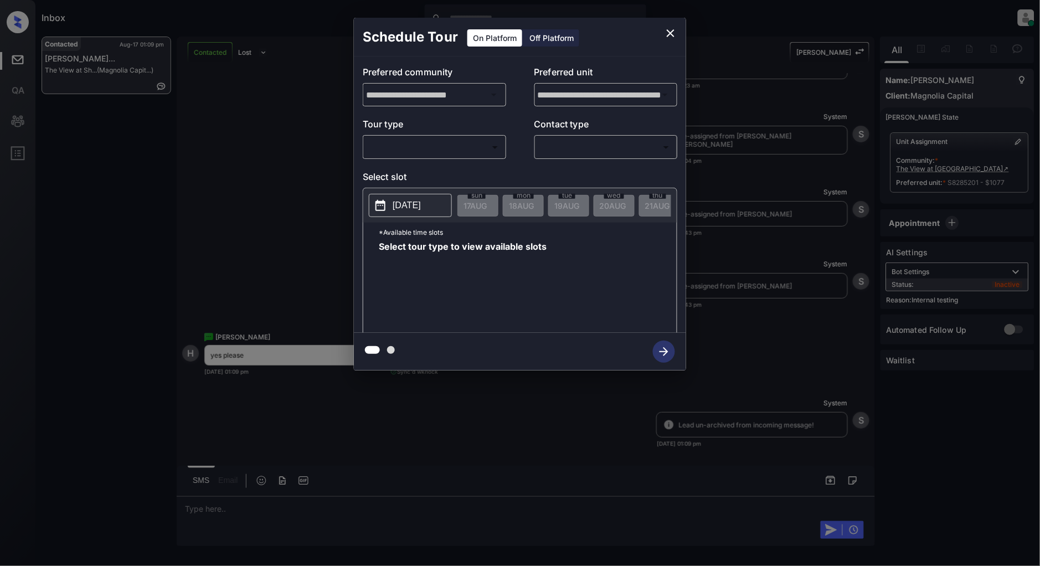
click at [462, 146] on body "Inbox [PERSON_NAME] Online Set yourself offline Set yourself on break Profile S…" at bounding box center [520, 283] width 1040 height 566
click at [423, 172] on li "In Person" at bounding box center [435, 172] width 136 height 20
type input "********"
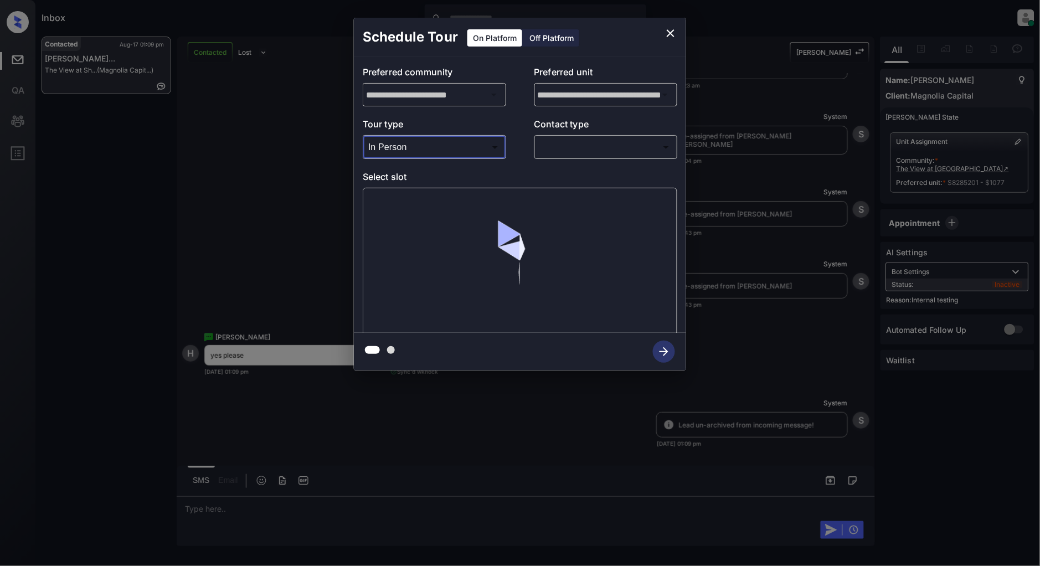
click at [605, 152] on body "Inbox Patrick Deasis Online Set yourself offline Set yourself on break Profile …" at bounding box center [520, 283] width 1040 height 566
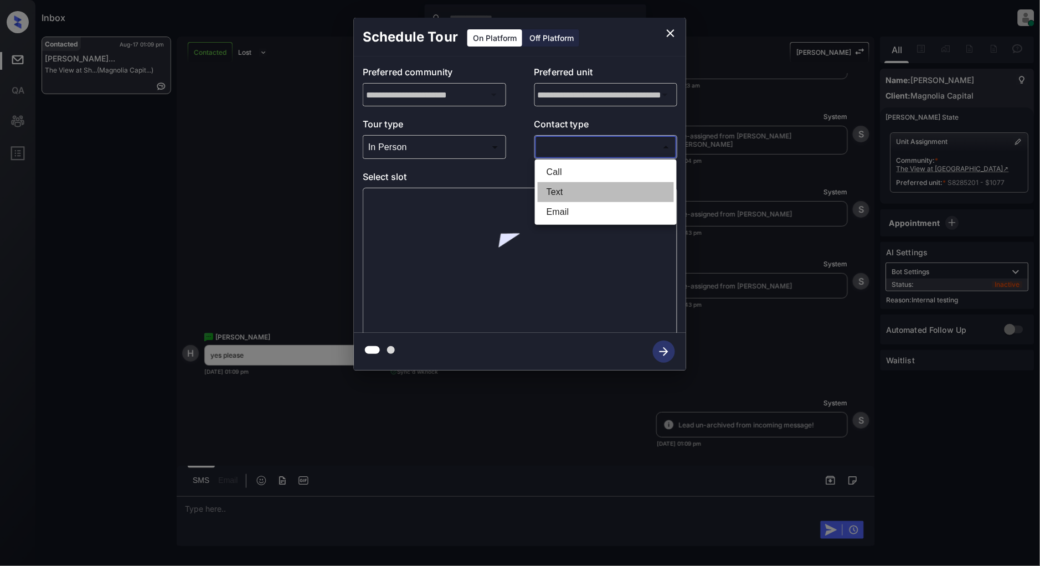
click at [578, 187] on li "Text" at bounding box center [606, 192] width 136 height 20
type input "****"
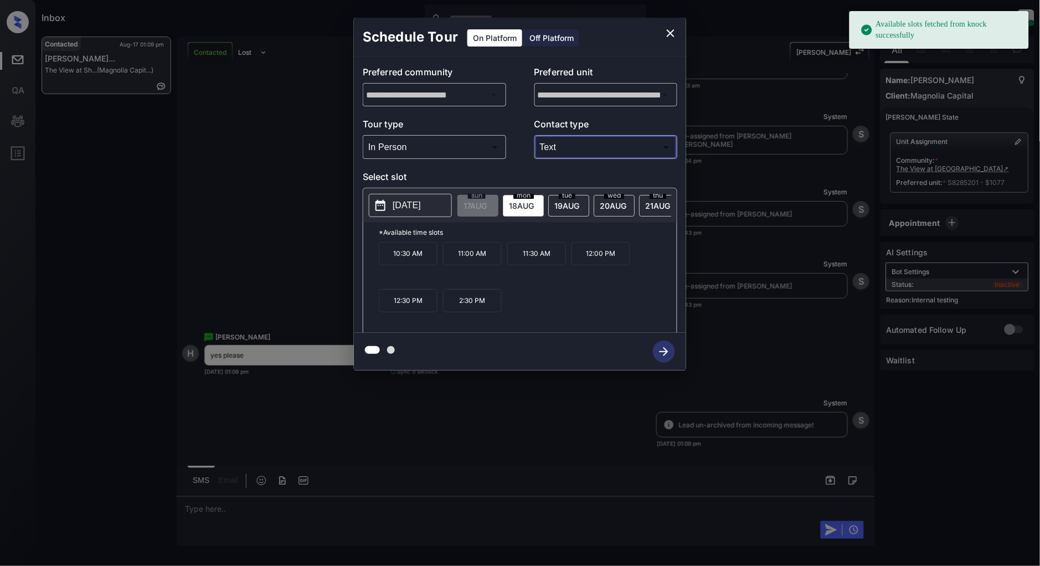
click at [414, 257] on p "10:30 AM" at bounding box center [408, 253] width 59 height 23
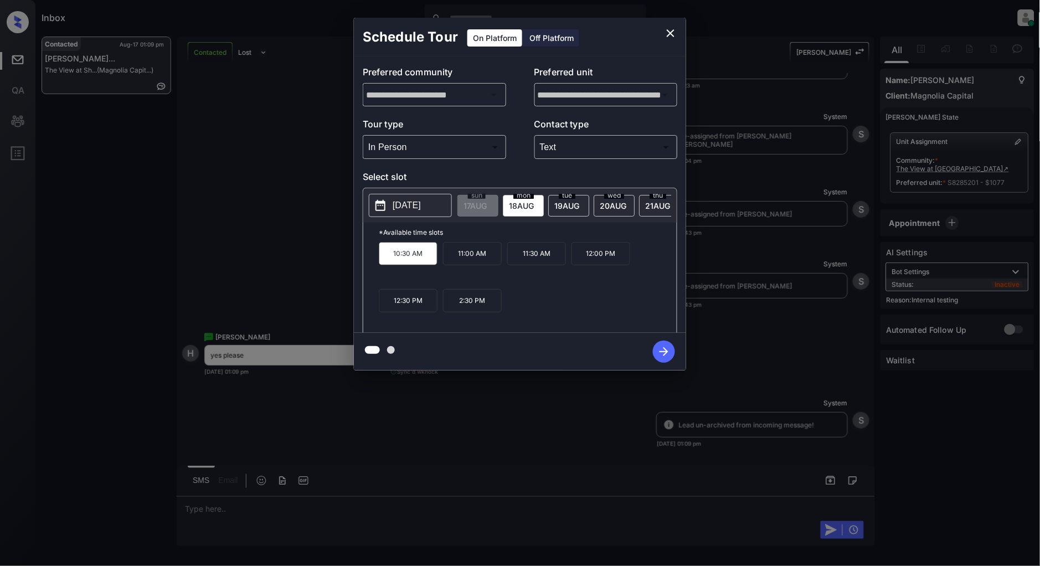
click at [662, 355] on icon "button" at bounding box center [664, 352] width 22 height 22
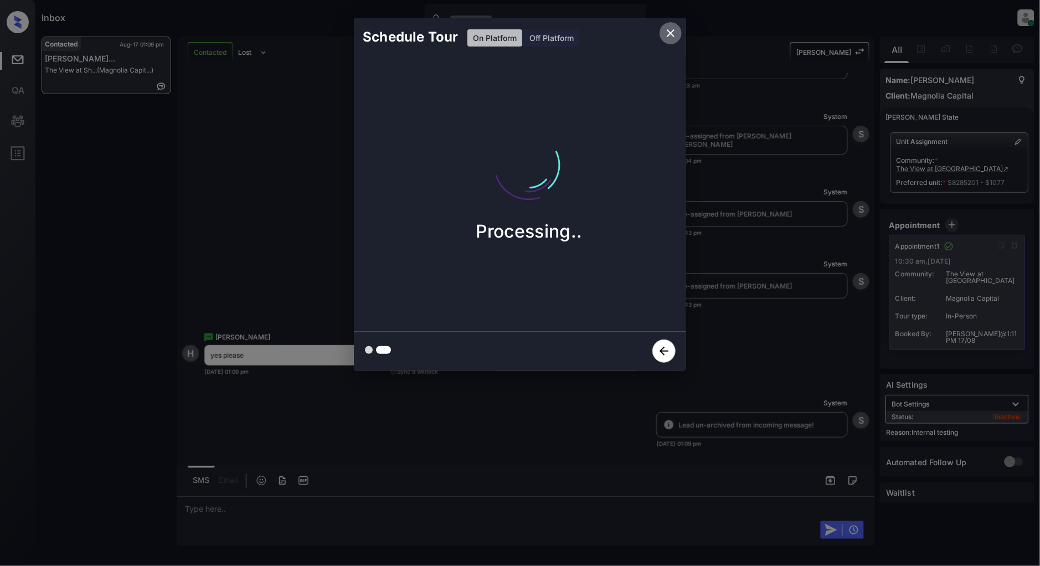
click at [668, 29] on icon "close" at bounding box center [670, 33] width 13 height 13
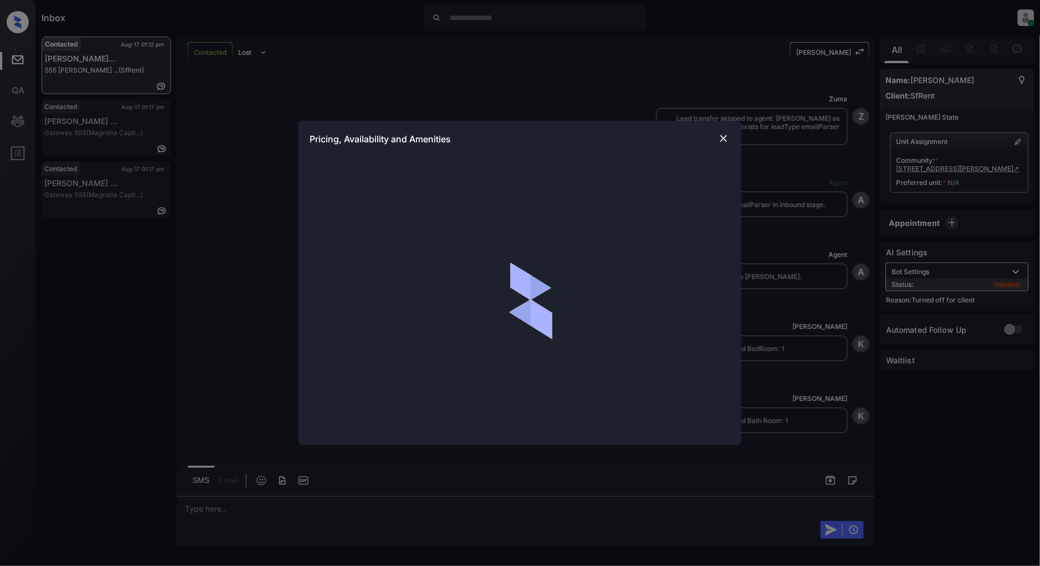
scroll to position [2023, 0]
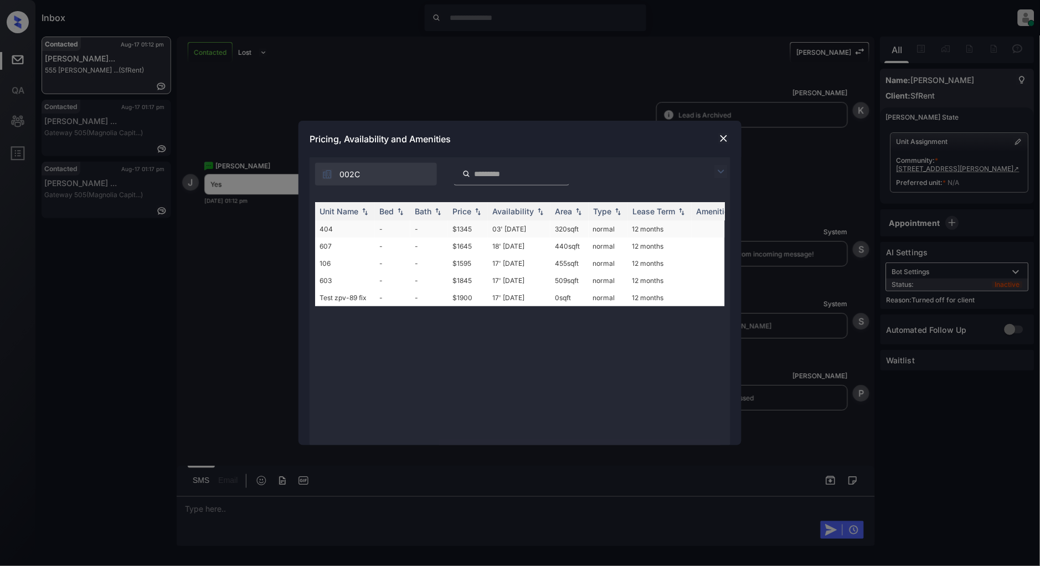
click at [432, 230] on td "-" at bounding box center [429, 228] width 38 height 17
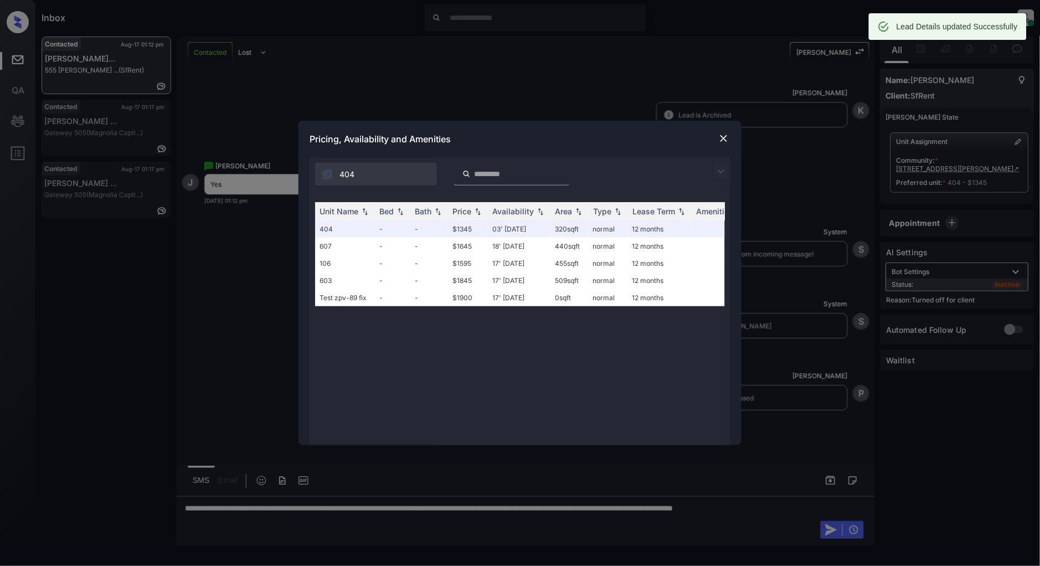
click at [729, 137] on img at bounding box center [723, 138] width 11 height 11
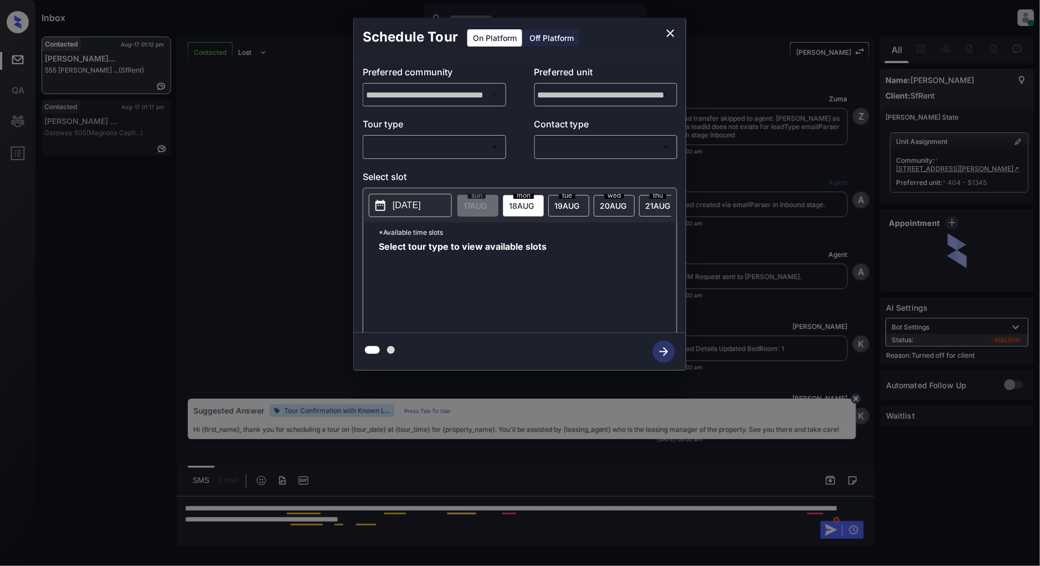
scroll to position [2095, 0]
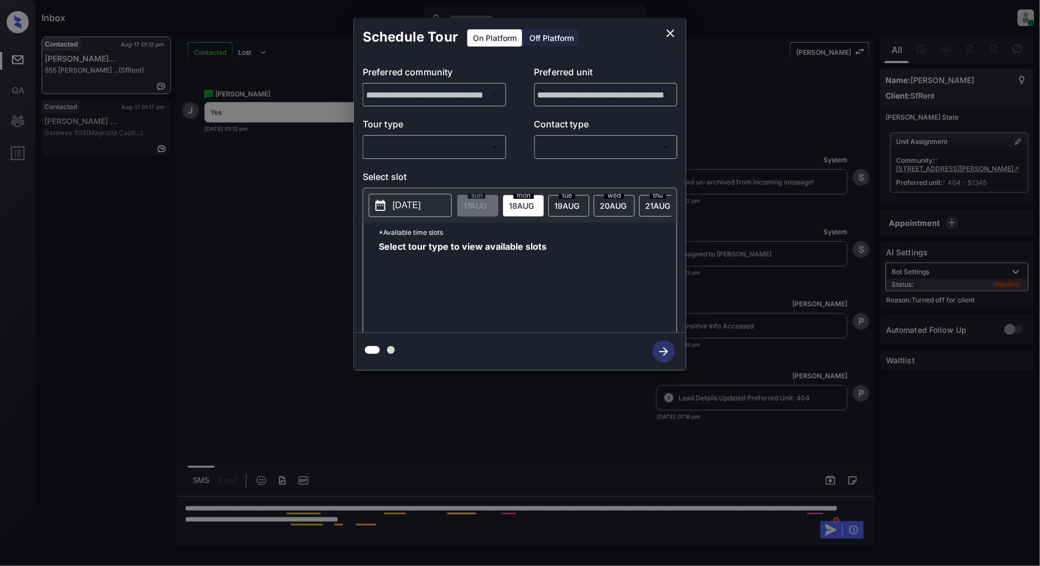
click at [551, 36] on div "Off Platform" at bounding box center [551, 37] width 55 height 17
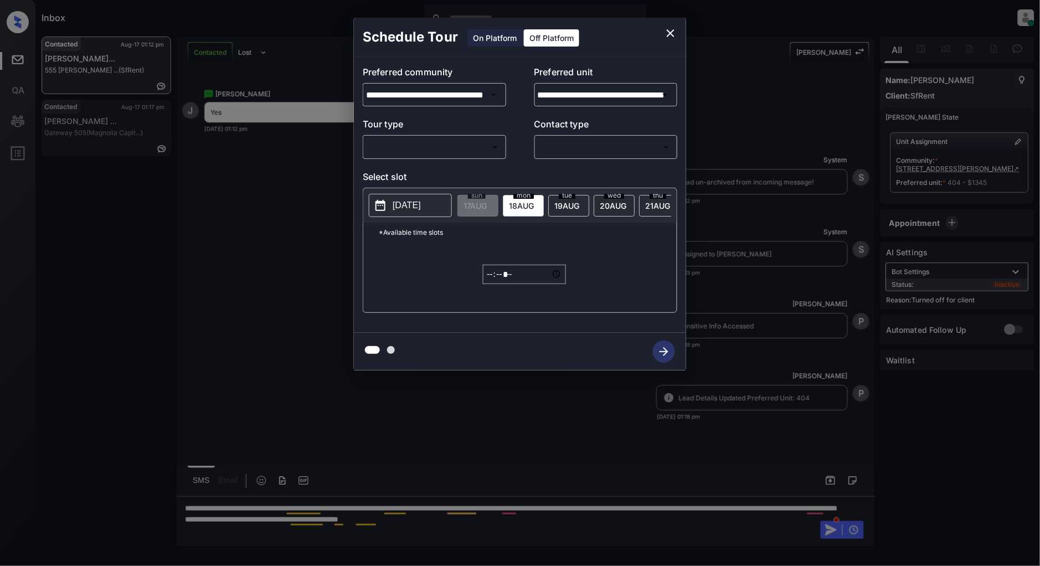
click at [438, 146] on body "Inbox [PERSON_NAME] Online Set yourself offline Set yourself on break Profile S…" at bounding box center [520, 283] width 1040 height 566
click at [428, 172] on li "In Person" at bounding box center [435, 172] width 136 height 20
type input "********"
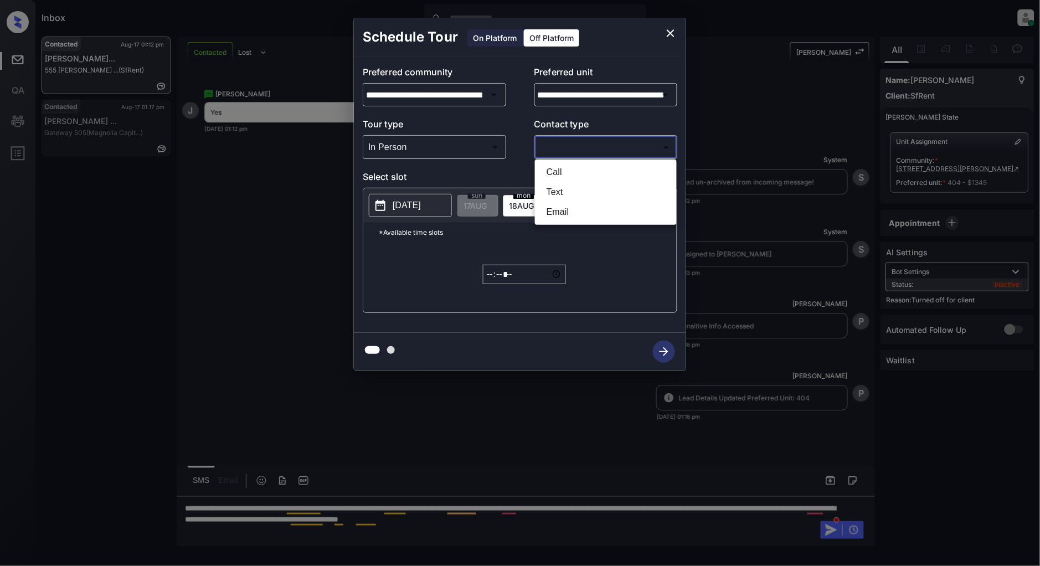
click at [589, 143] on body "Inbox [PERSON_NAME] Online Set yourself offline Set yourself on break Profile S…" at bounding box center [520, 283] width 1040 height 566
click at [567, 191] on li "Text" at bounding box center [606, 192] width 136 height 20
type input "****"
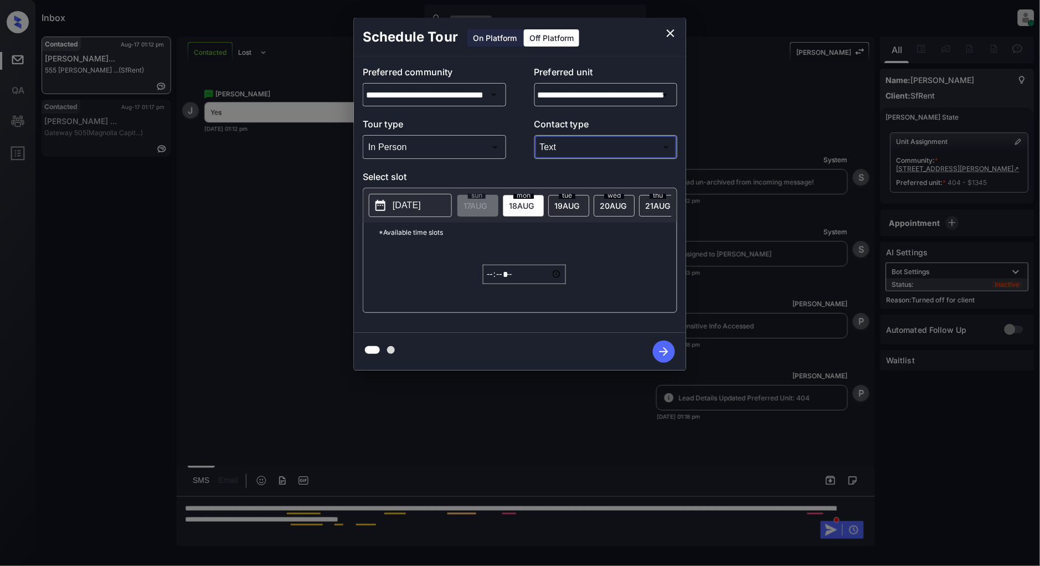
click at [417, 203] on p "[DATE]" at bounding box center [407, 205] width 28 height 13
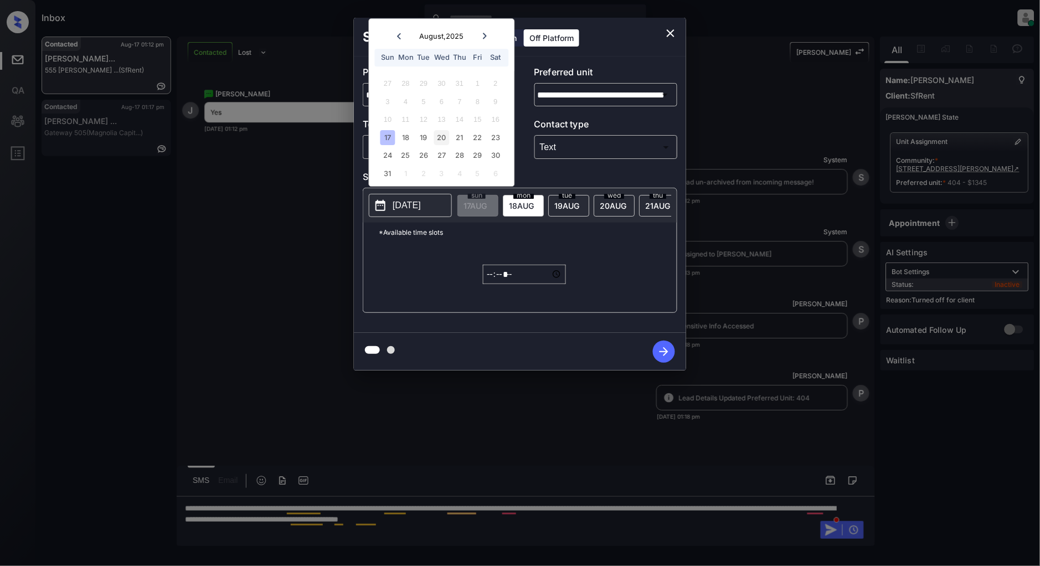
click at [441, 136] on div "20" at bounding box center [441, 137] width 15 height 15
click at [440, 135] on div "20" at bounding box center [441, 137] width 15 height 15
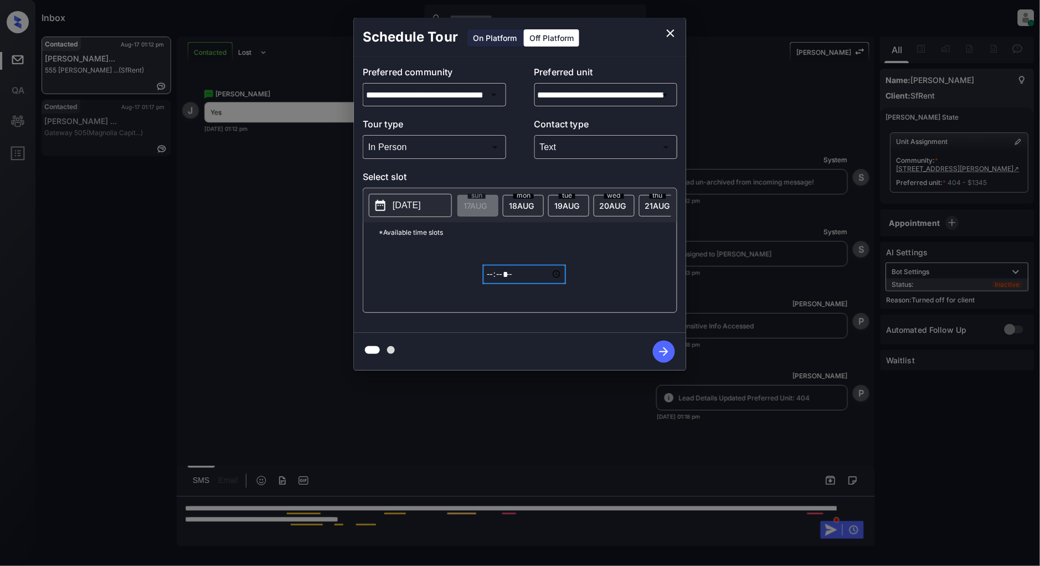
click at [494, 284] on input "*****" at bounding box center [524, 274] width 83 height 19
type input "*****"
click at [668, 352] on icon "button" at bounding box center [664, 352] width 22 height 22
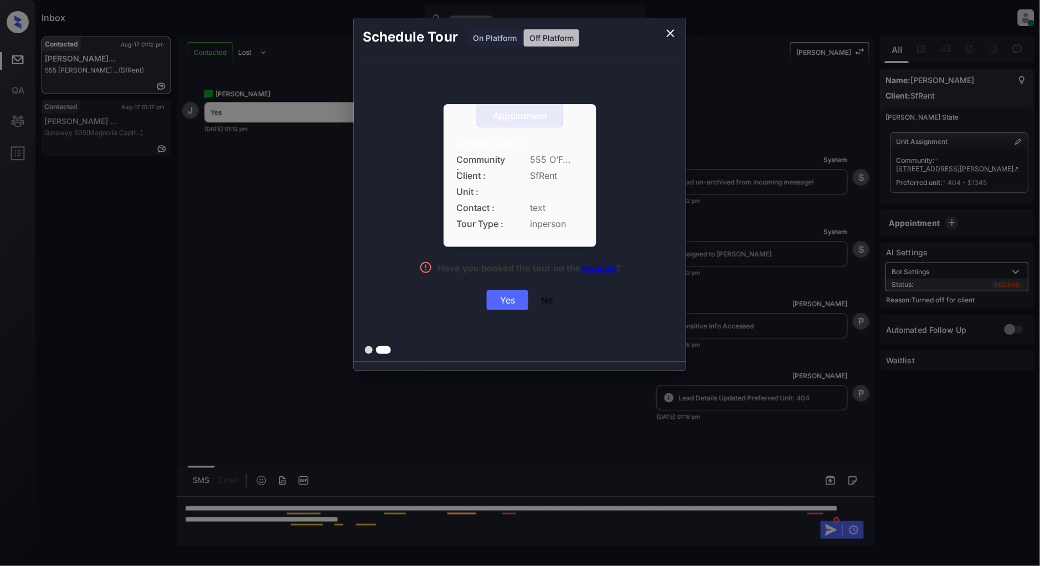
click at [505, 305] on div "Yes" at bounding box center [508, 300] width 42 height 20
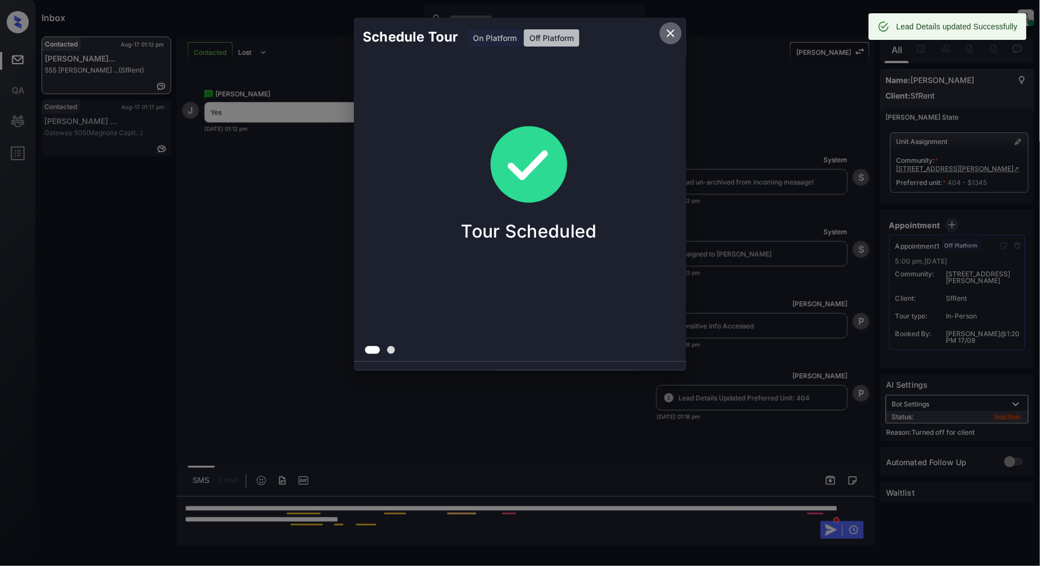
click at [671, 36] on icon "close" at bounding box center [670, 33] width 13 height 13
